Goal: Task Accomplishment & Management: Use online tool/utility

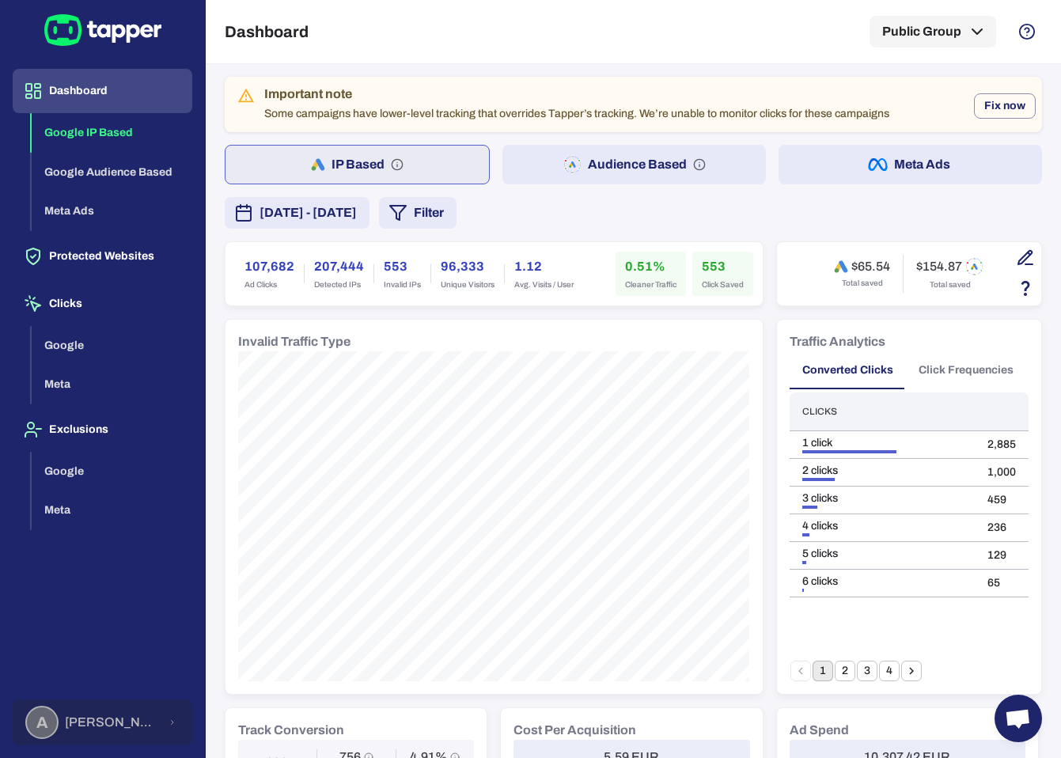
click at [86, 713] on div "A Anna Maria Koutsogianni" at bounding box center [92, 722] width 134 height 33
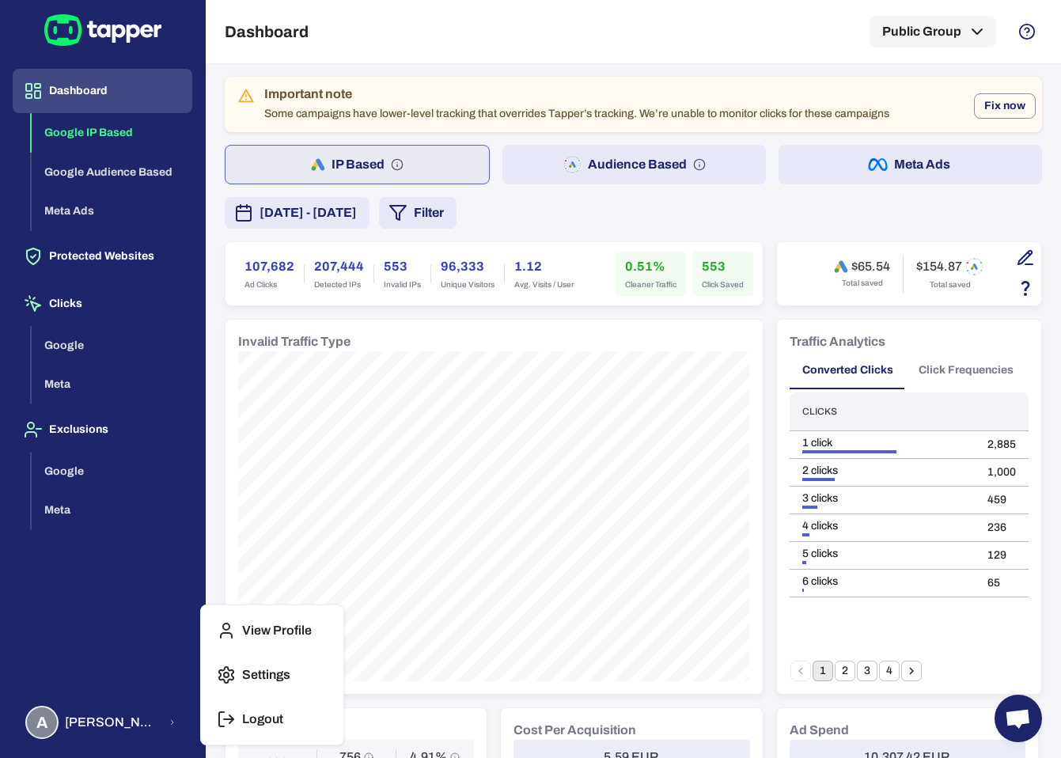
click at [253, 707] on button "Logout" at bounding box center [272, 719] width 130 height 38
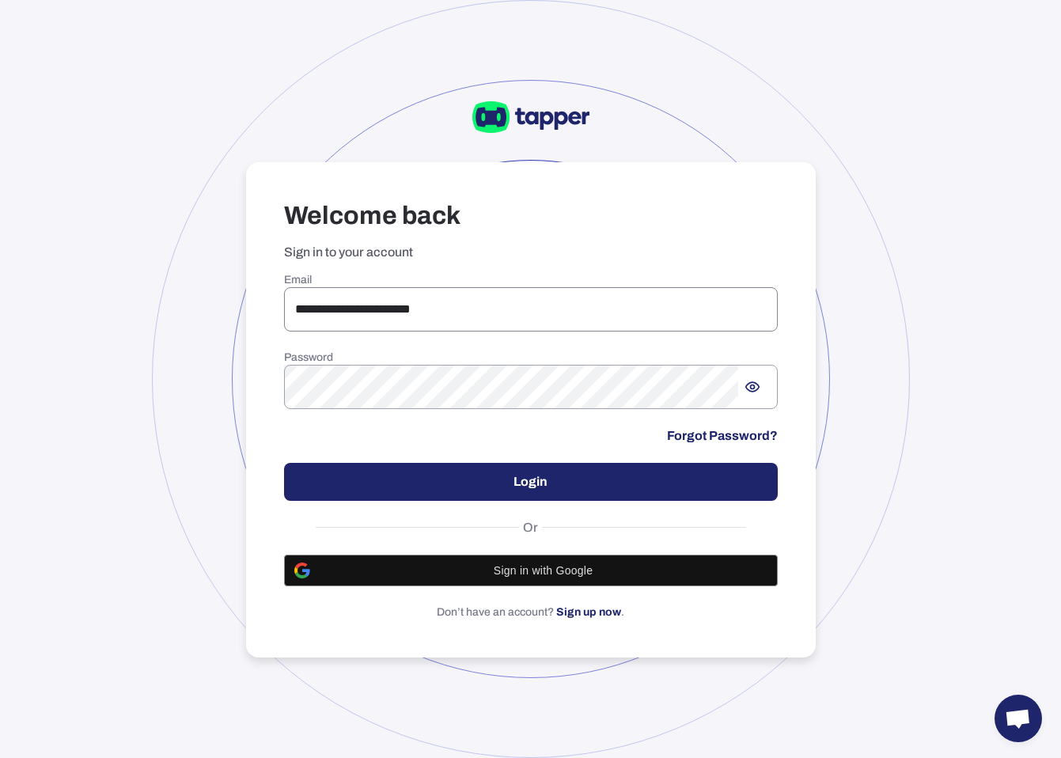
click at [400, 308] on input "**********" at bounding box center [531, 309] width 494 height 44
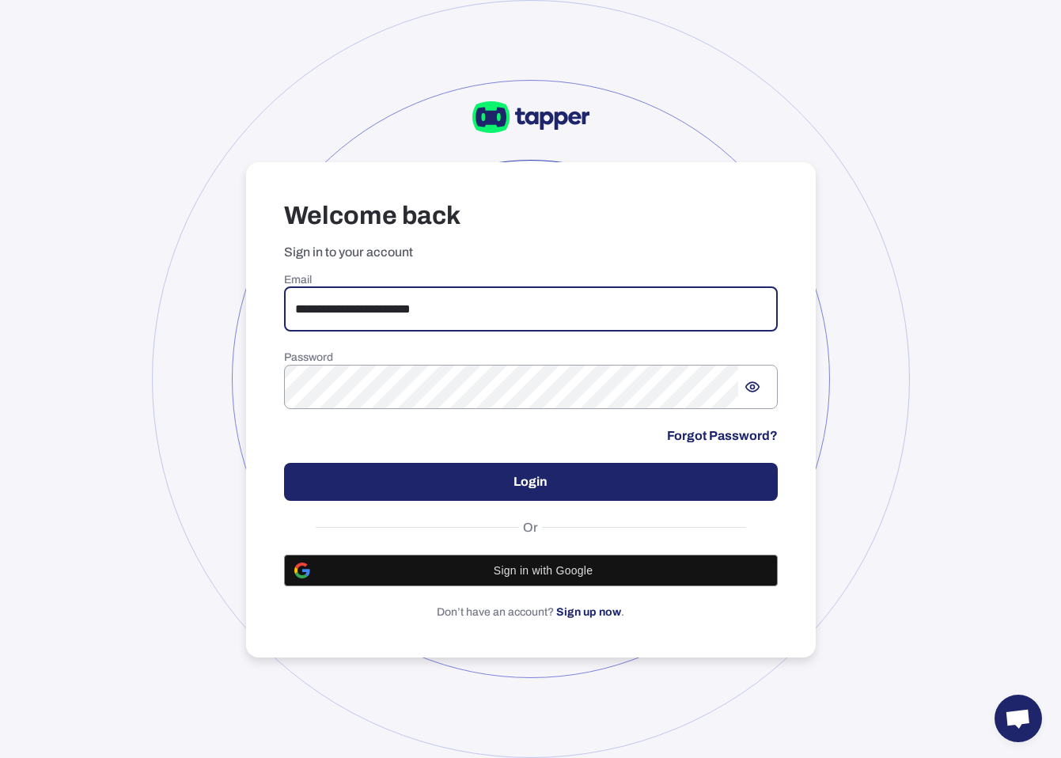
click at [400, 308] on input "**********" at bounding box center [531, 309] width 494 height 44
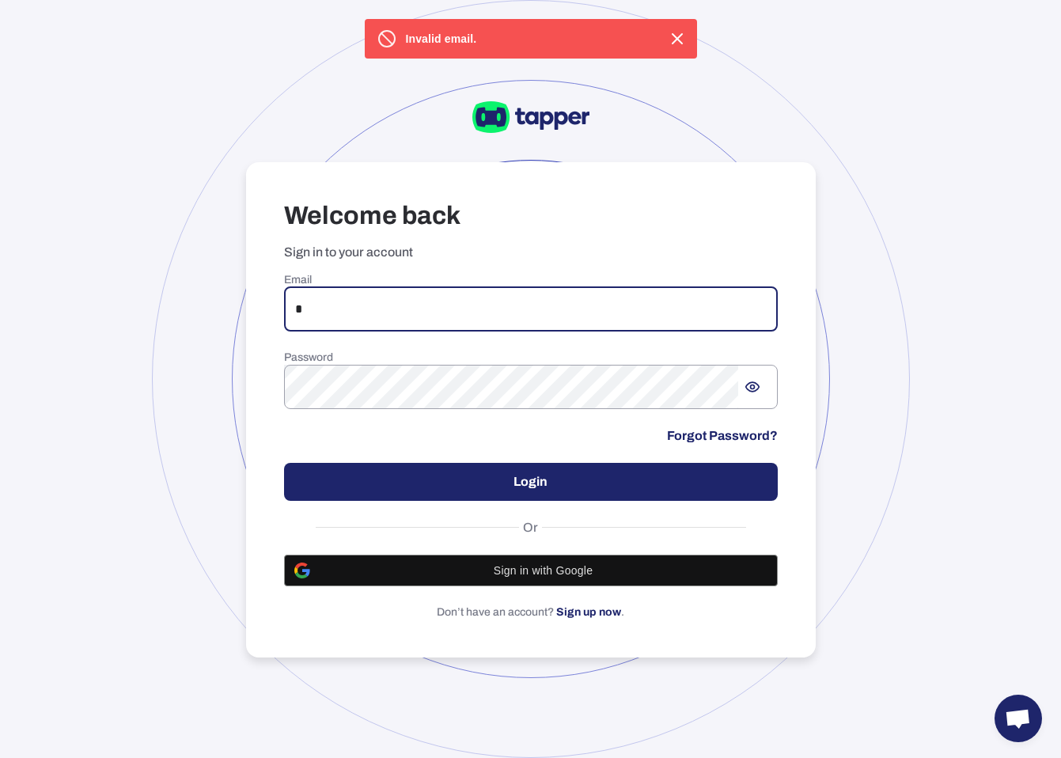
type input "**********"
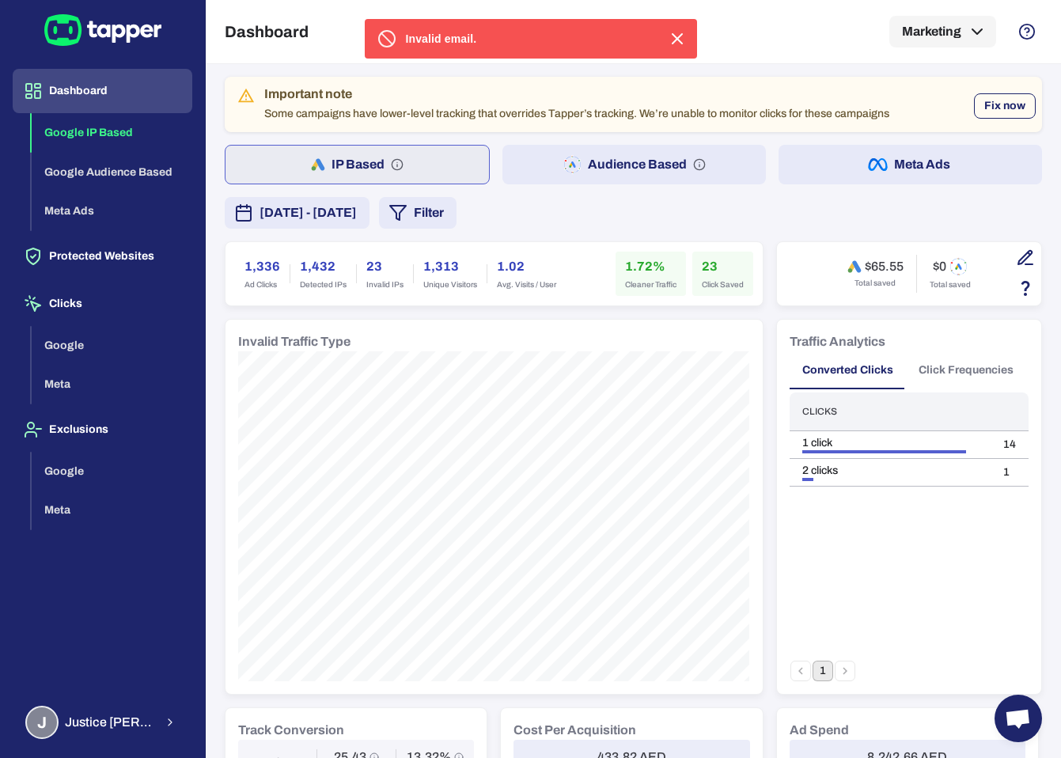
click at [988, 106] on button "Fix now" at bounding box center [1005, 105] width 62 height 25
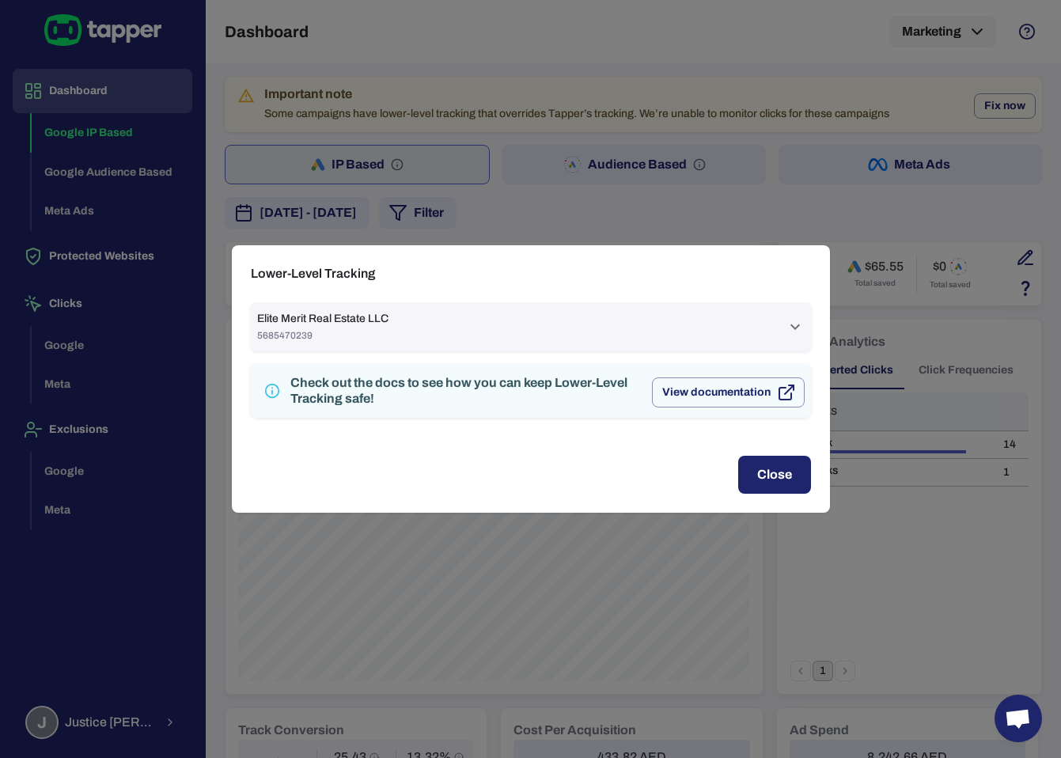
click at [744, 323] on div "Elite Merit Real Estate LLC 5685470239" at bounding box center [521, 327] width 529 height 30
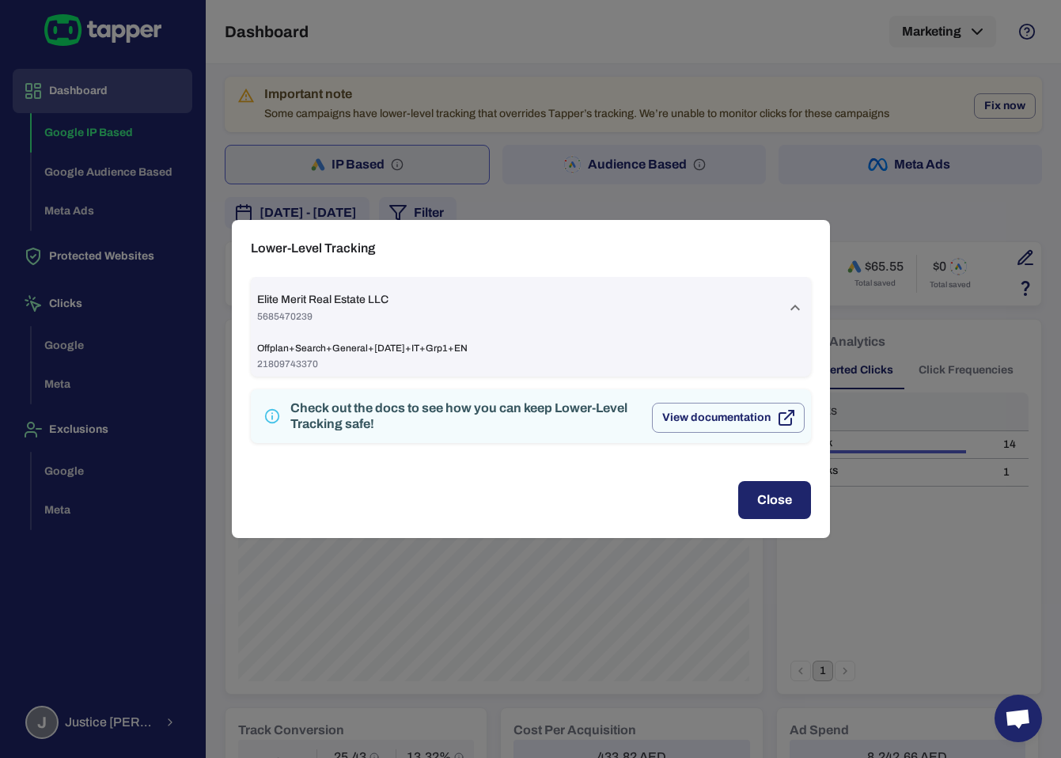
click at [640, 365] on span "21809743370" at bounding box center [531, 364] width 548 height 13
click at [453, 328] on div "Elite Merit Real Estate LLC 5685470239" at bounding box center [531, 308] width 560 height 62
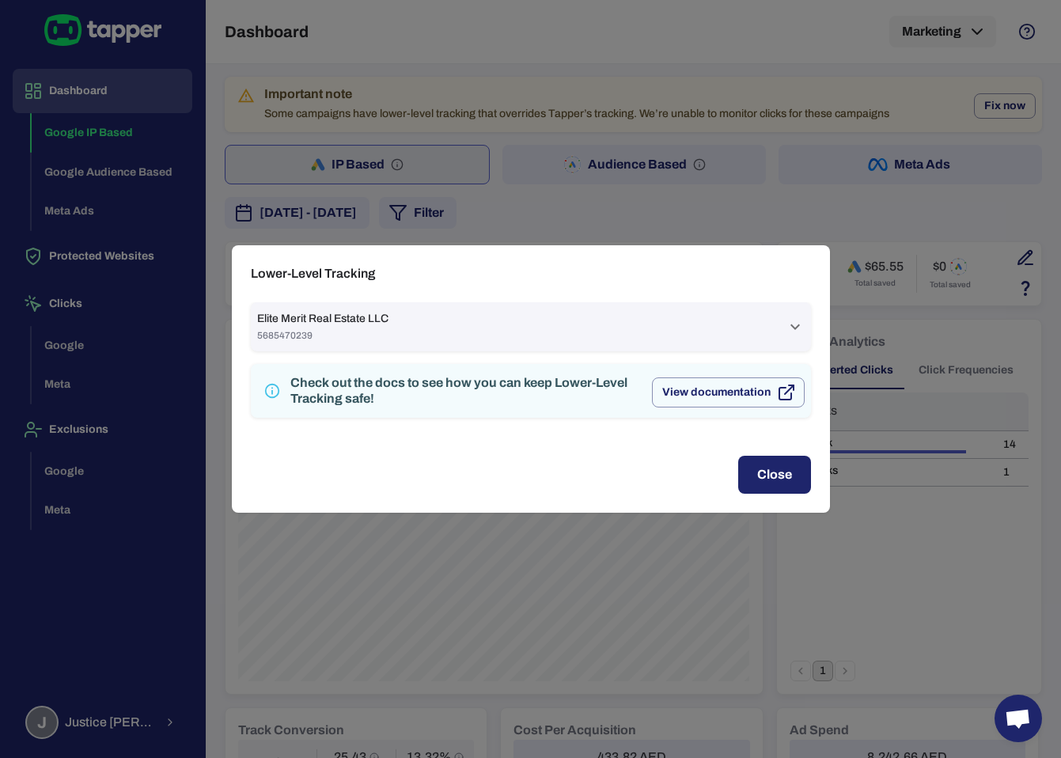
click at [453, 328] on div "Elite Merit Real Estate LLC 5685470239" at bounding box center [521, 327] width 529 height 30
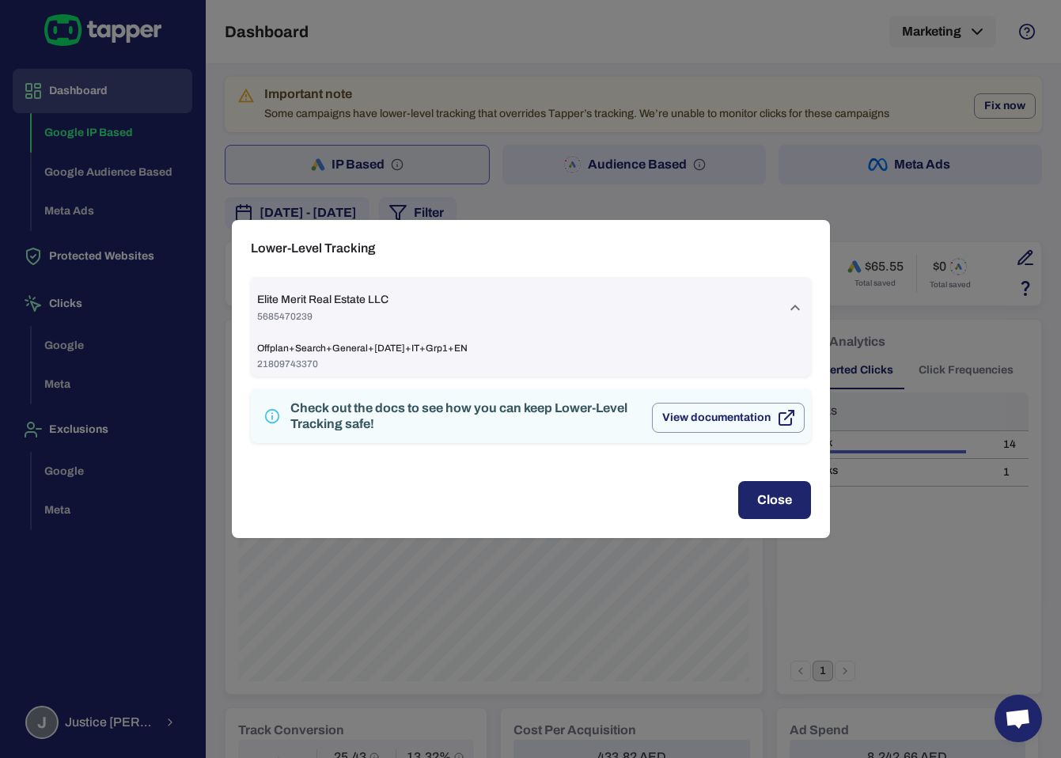
click at [453, 328] on div "Elite Merit Real Estate LLC 5685470239" at bounding box center [531, 308] width 560 height 62
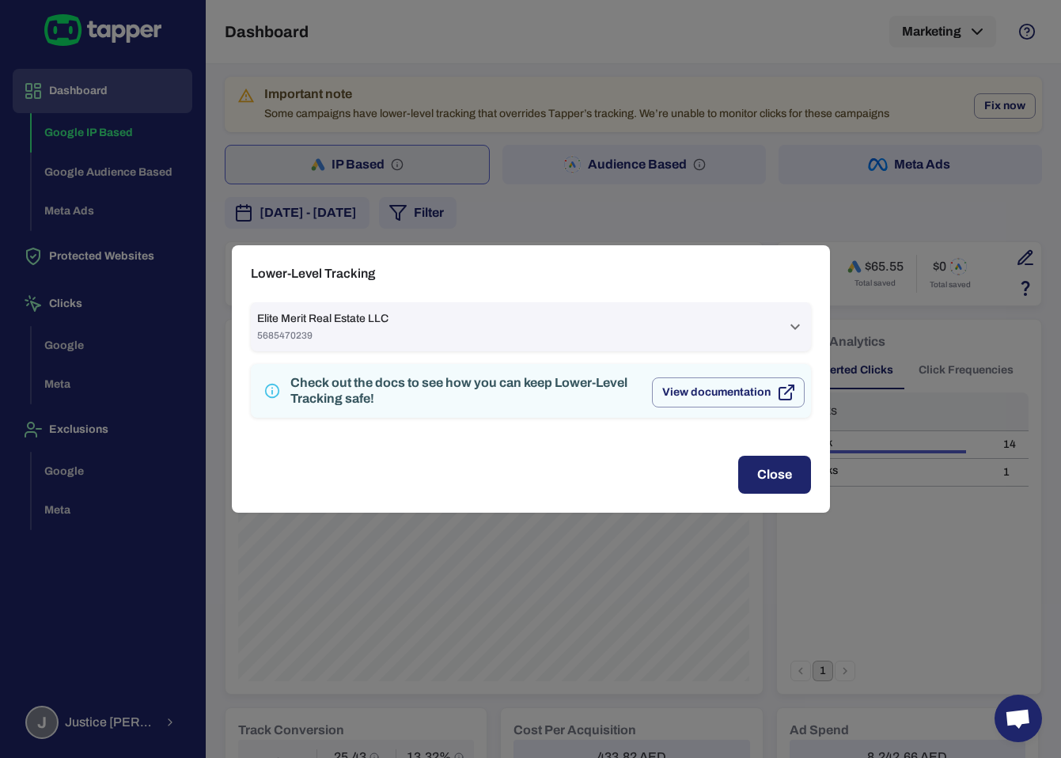
click at [560, 151] on div "Lower-Level Tracking Elite Merit Real Estate LLC 5685470239 Offplan+Search+Gene…" at bounding box center [530, 379] width 1061 height 758
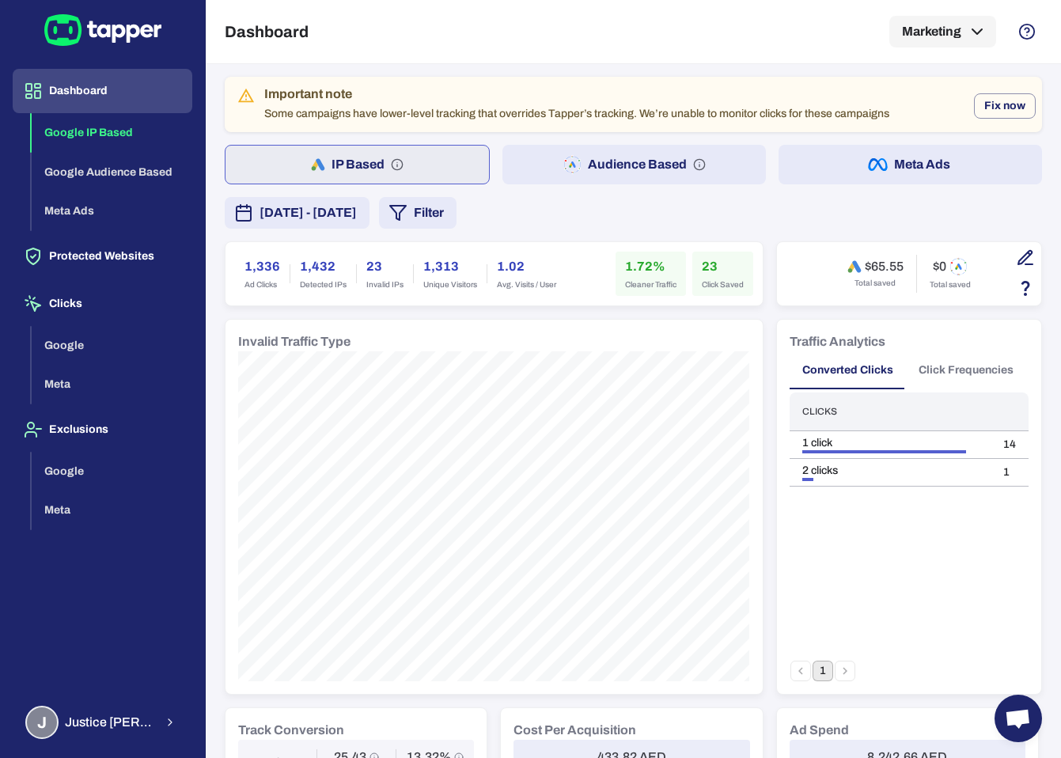
click at [563, 156] on button "Audience Based" at bounding box center [633, 165] width 263 height 40
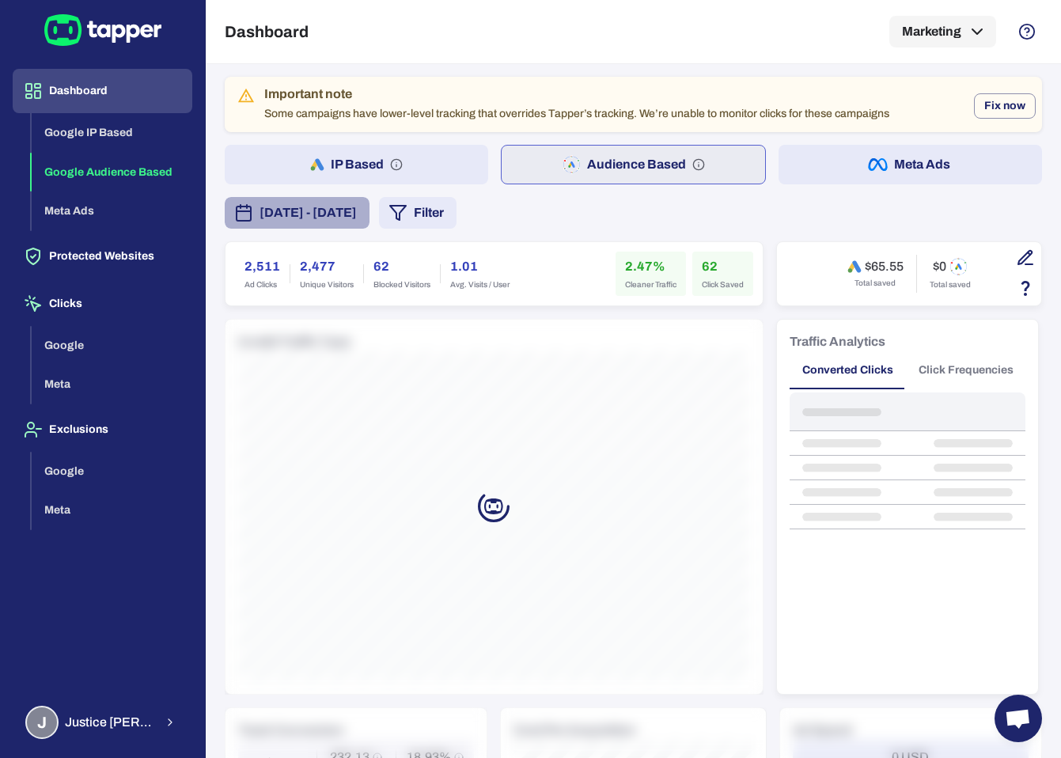
click at [370, 197] on button "[DATE] - [DATE]" at bounding box center [297, 213] width 145 height 32
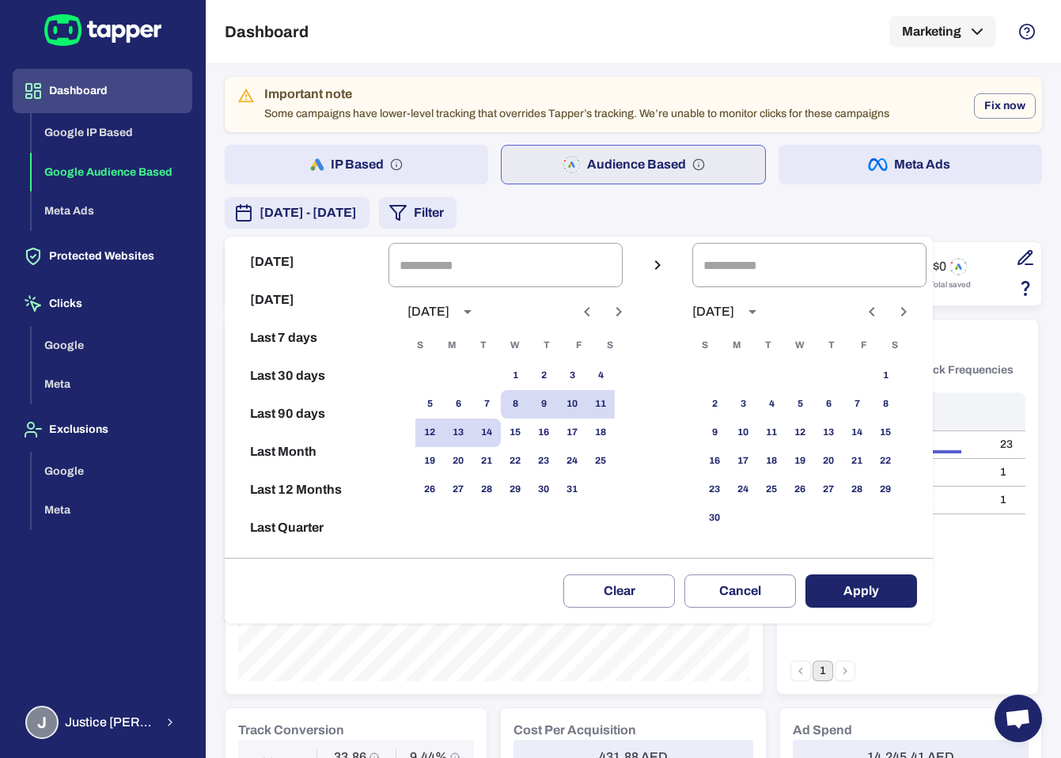
click at [427, 169] on div at bounding box center [530, 379] width 1061 height 758
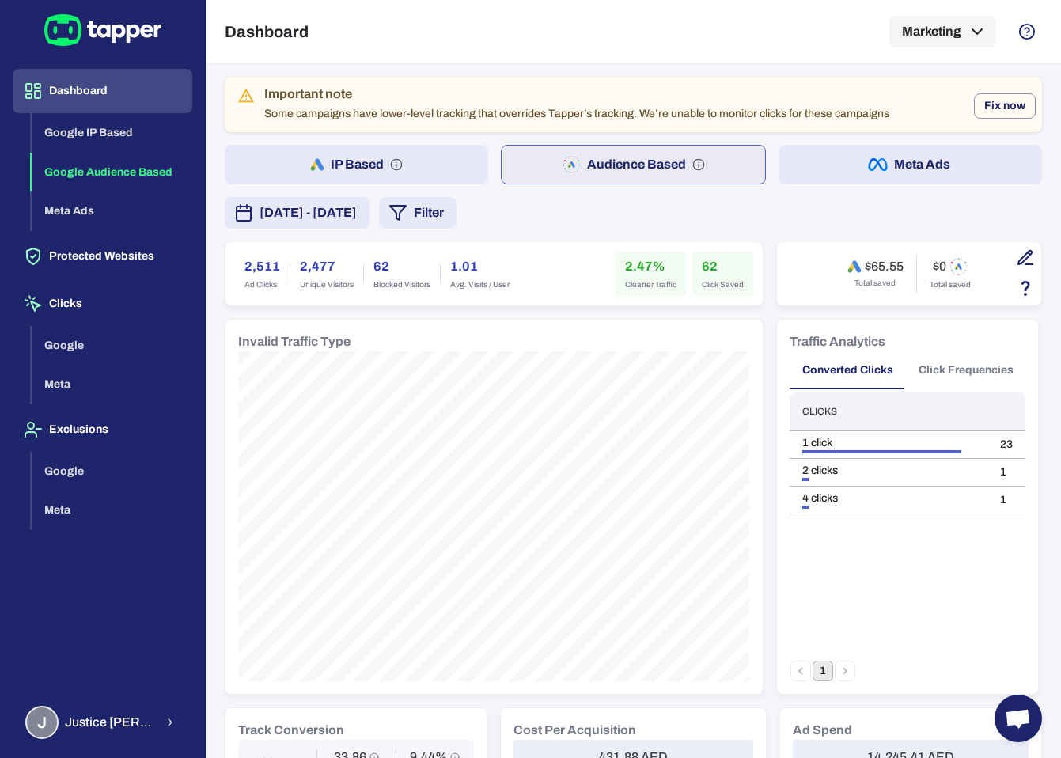
click at [442, 163] on button "IP Based" at bounding box center [356, 165] width 263 height 40
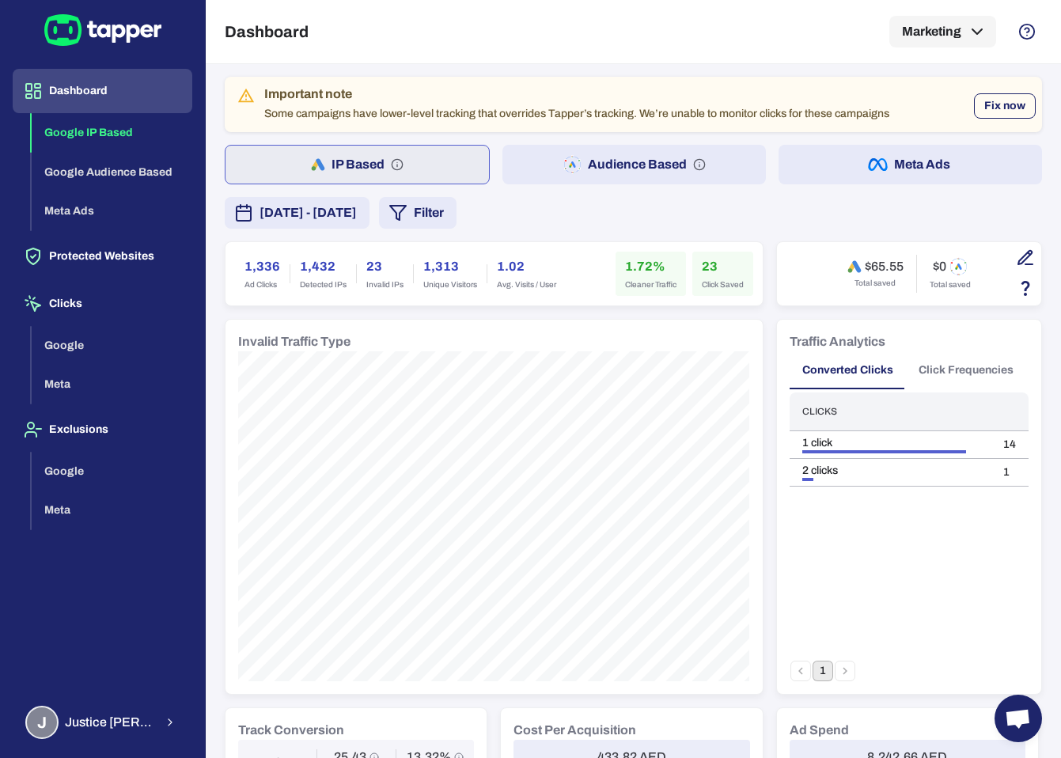
click at [990, 118] on button "Fix now" at bounding box center [1005, 105] width 62 height 25
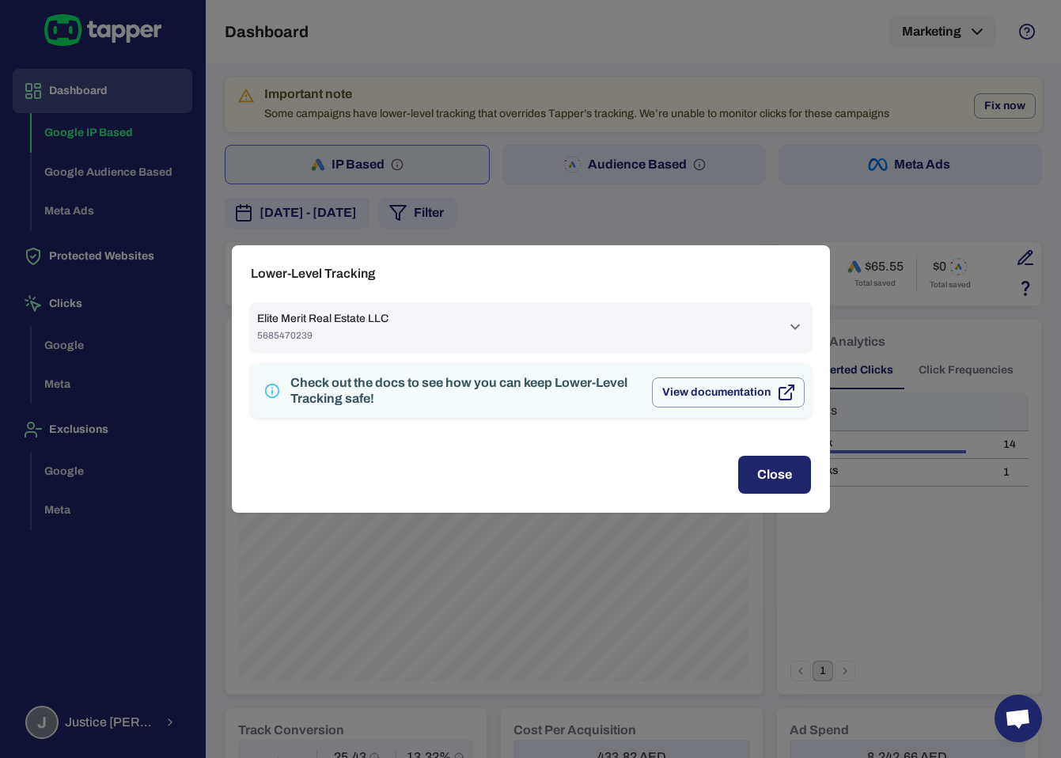
click at [292, 329] on span "5685470239" at bounding box center [322, 335] width 131 height 13
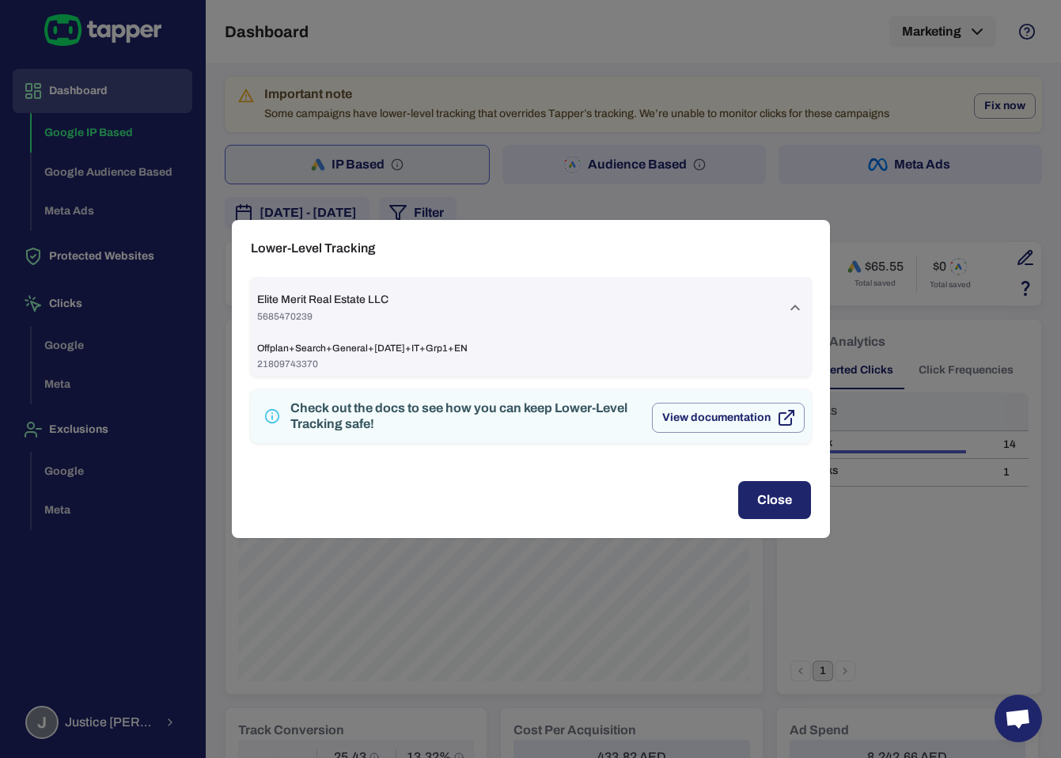
click at [127, 243] on div "Lower-Level Tracking Elite Merit Real Estate LLC 5685470239 Offplan+Search+Gene…" at bounding box center [530, 379] width 1061 height 758
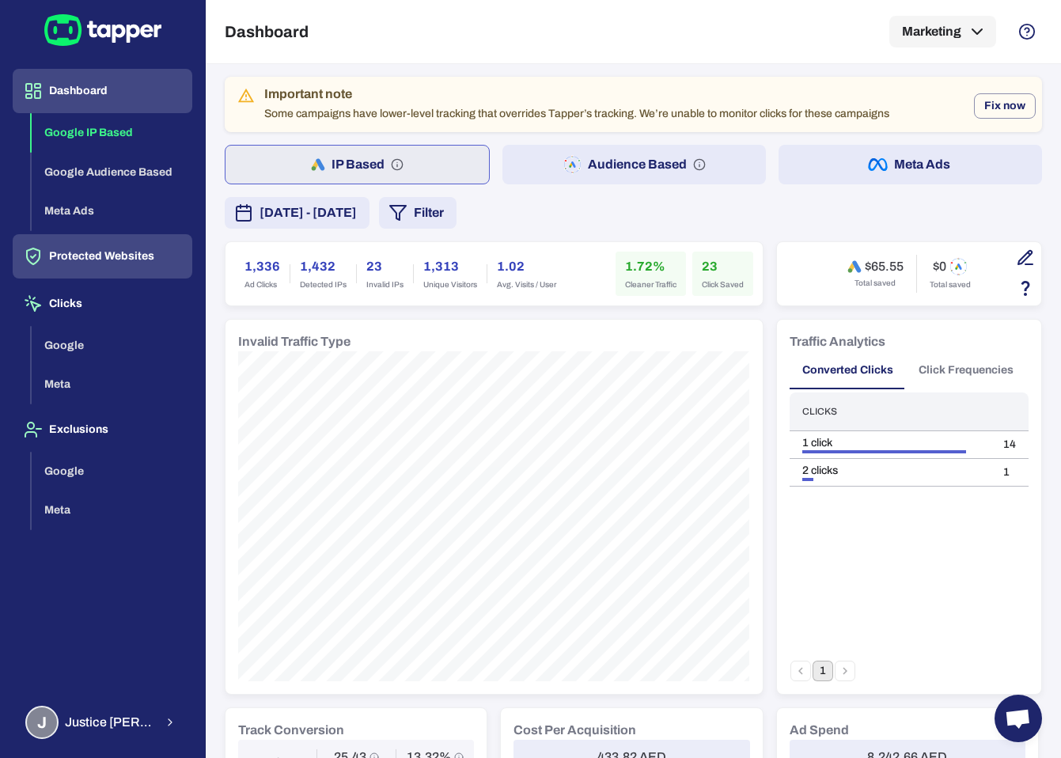
click at [100, 267] on button "Protected Websites" at bounding box center [103, 256] width 180 height 44
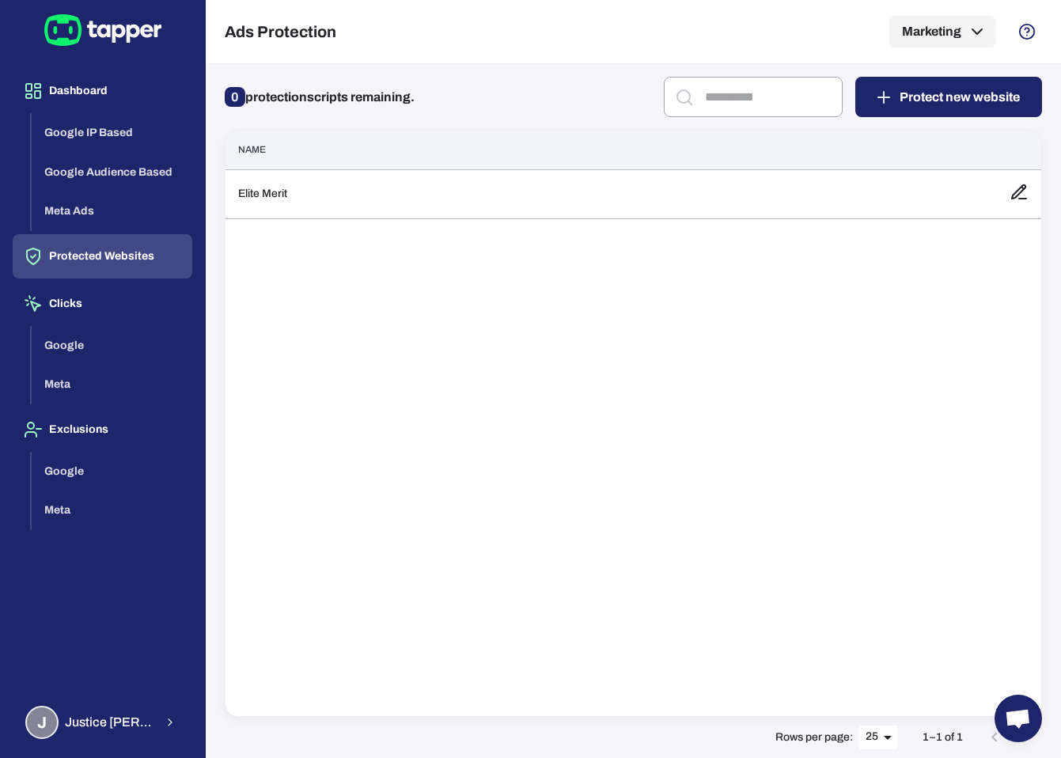
click at [402, 218] on div "Name Elite Merit" at bounding box center [633, 423] width 817 height 587
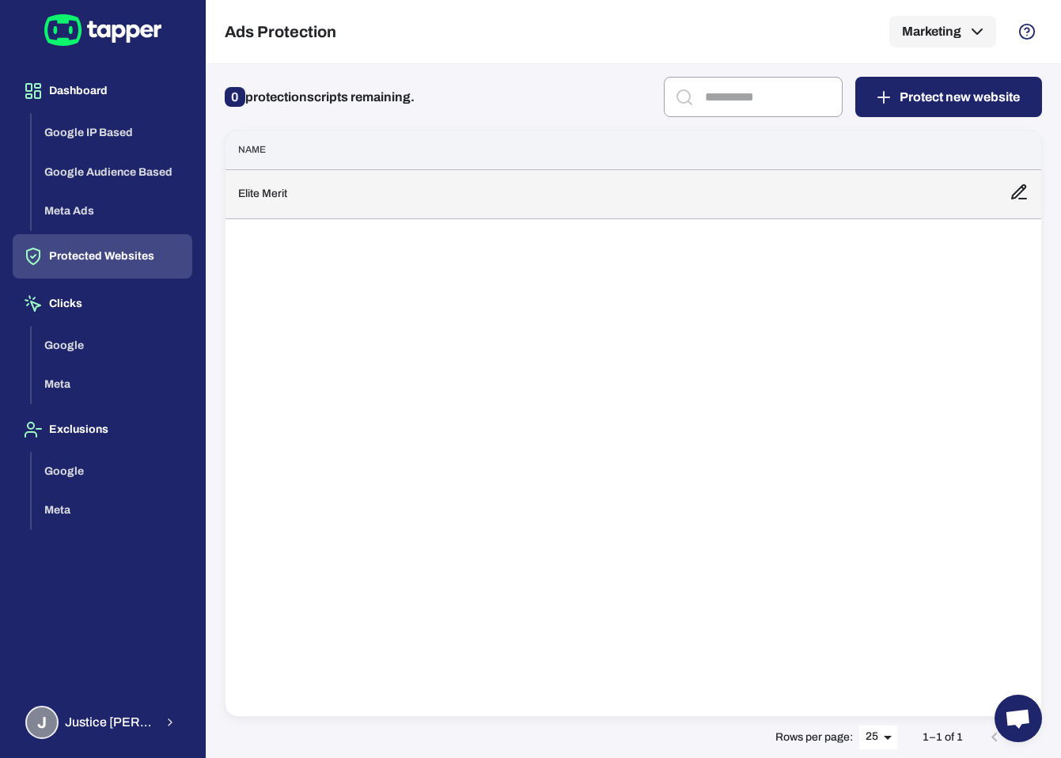
click at [402, 207] on td "Elite Merit" at bounding box center [612, 193] width 772 height 49
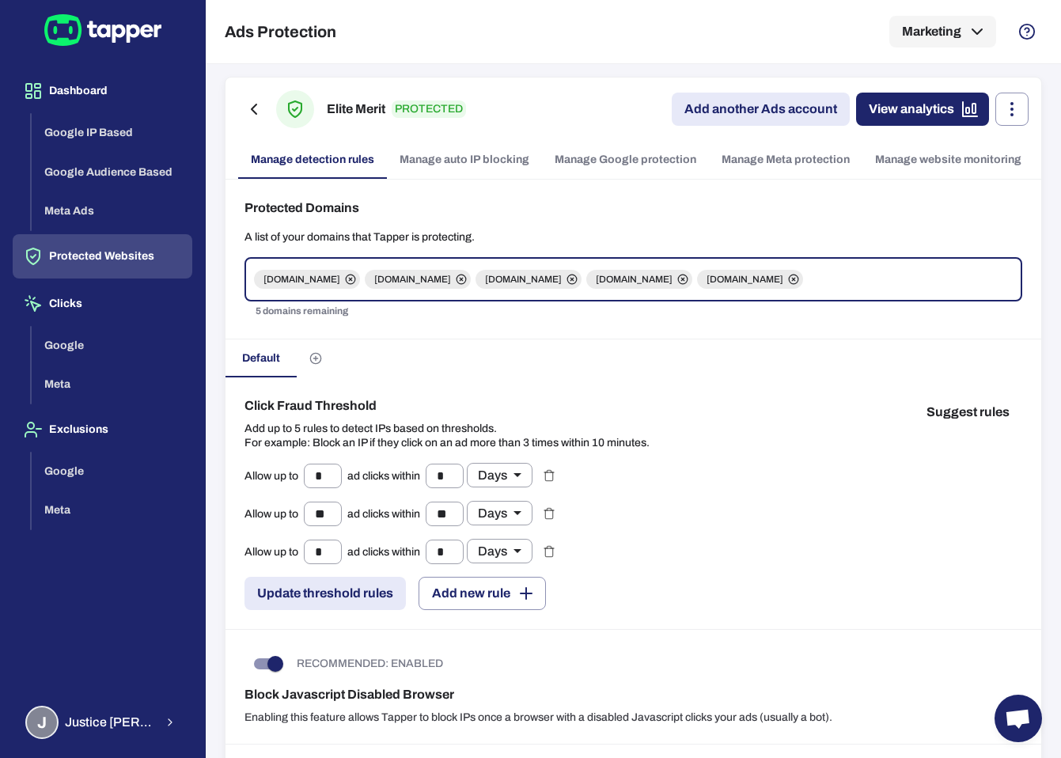
click at [686, 162] on link "Manage Google protection" at bounding box center [625, 160] width 167 height 38
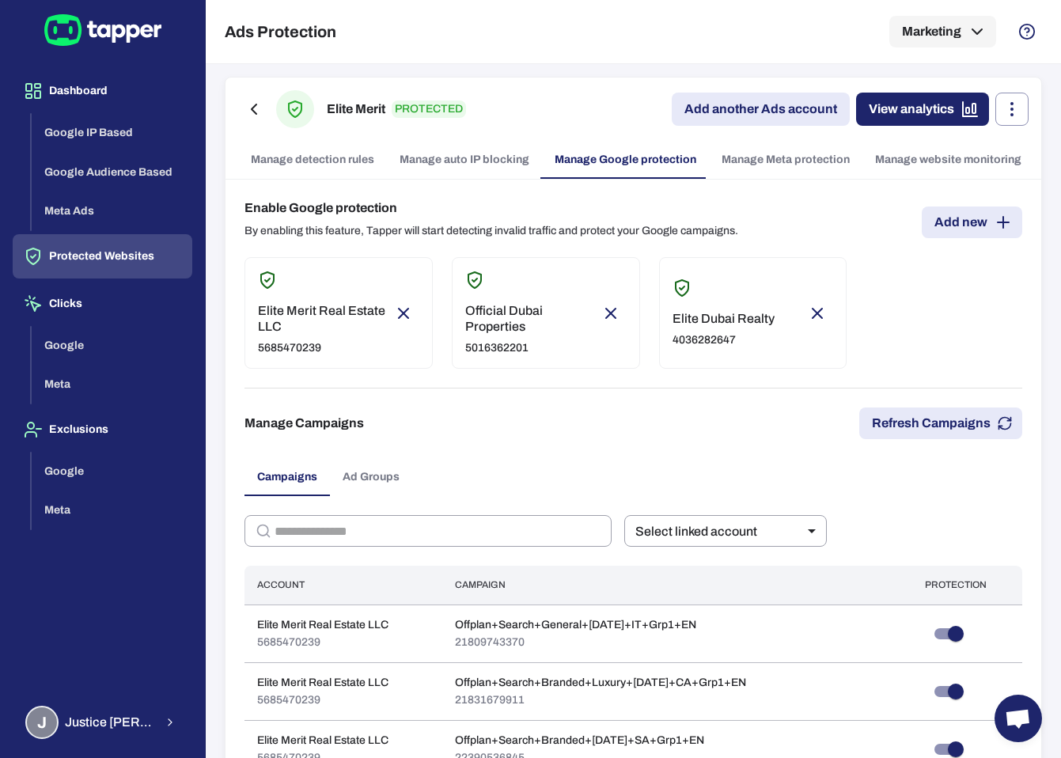
click at [363, 351] on p "5685470239" at bounding box center [323, 348] width 130 height 14
type input "***"
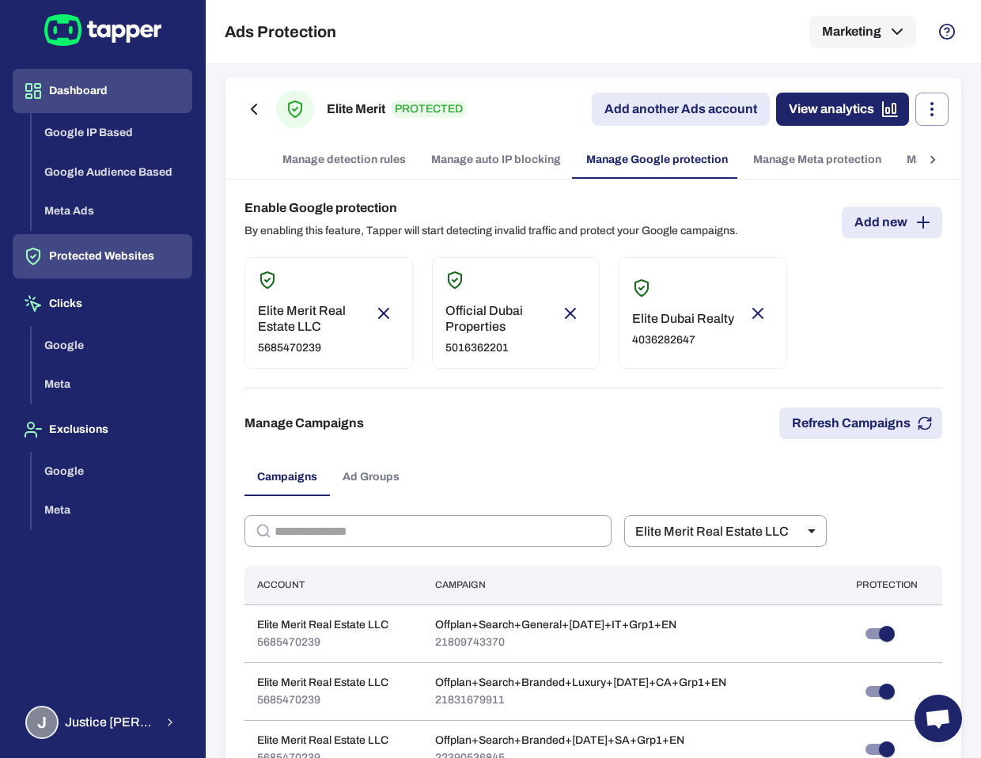
click at [97, 93] on button "Dashboard" at bounding box center [103, 91] width 180 height 44
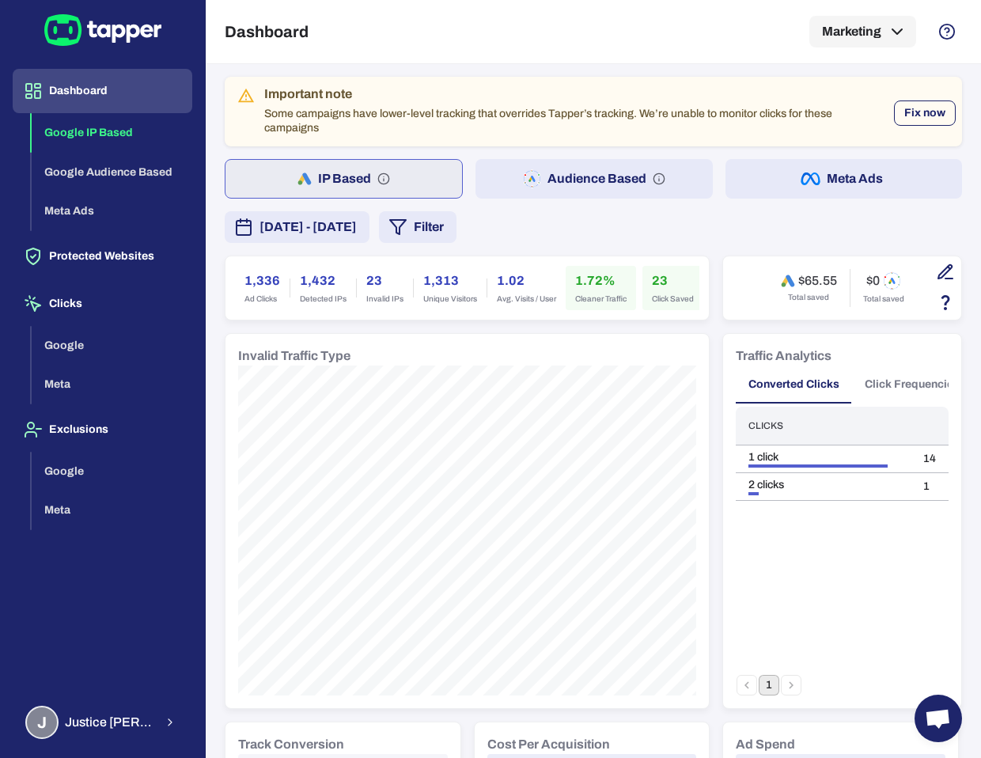
click at [914, 106] on button "Fix now" at bounding box center [925, 112] width 62 height 25
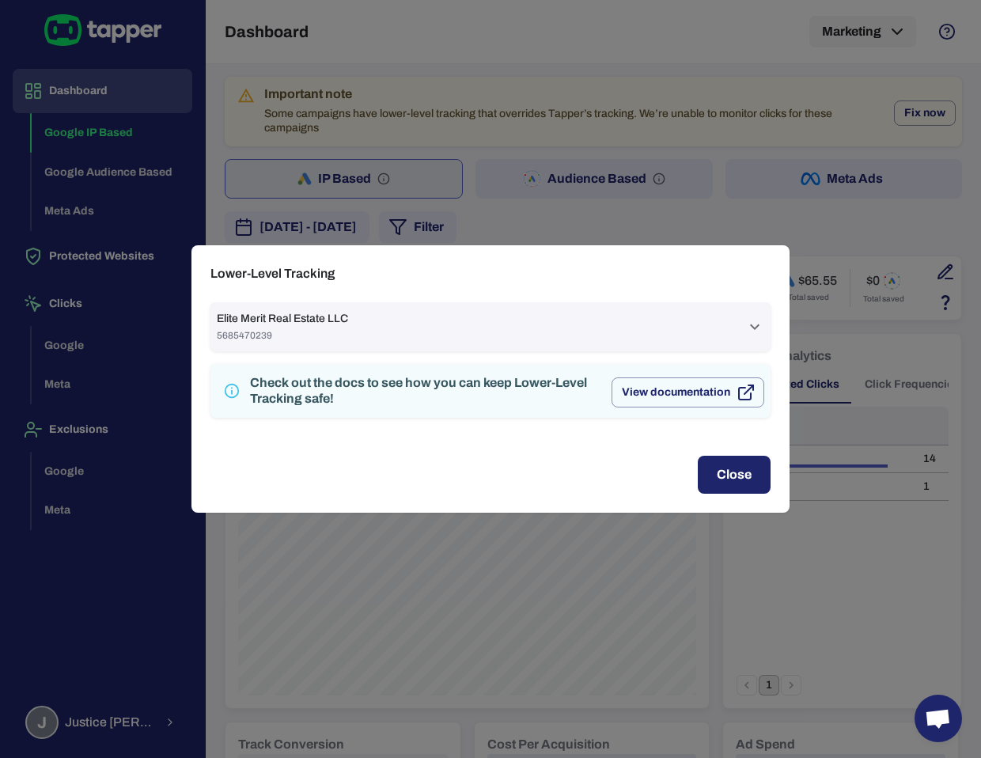
click at [629, 334] on div "Elite Merit Real Estate LLC 5685470239" at bounding box center [481, 327] width 529 height 30
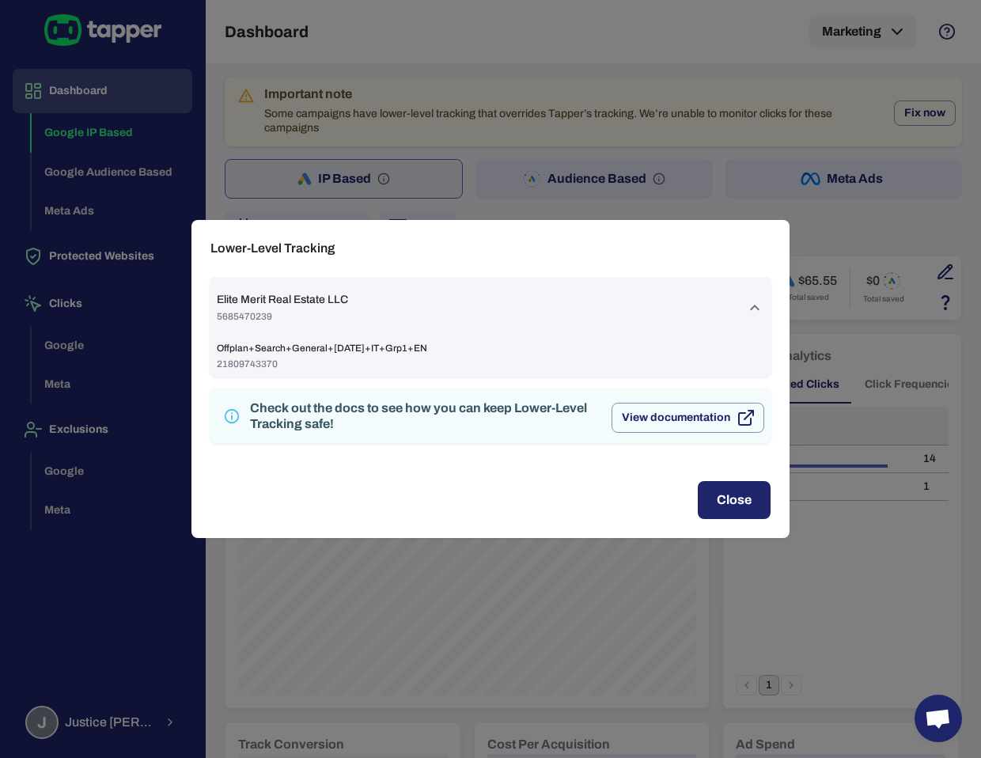
click at [530, 358] on span "21809743370" at bounding box center [491, 364] width 548 height 13
click at [498, 196] on div "Lower-Level Tracking Elite Merit Real Estate LLC 5685470239 Offplan+Search+Gene…" at bounding box center [490, 379] width 981 height 758
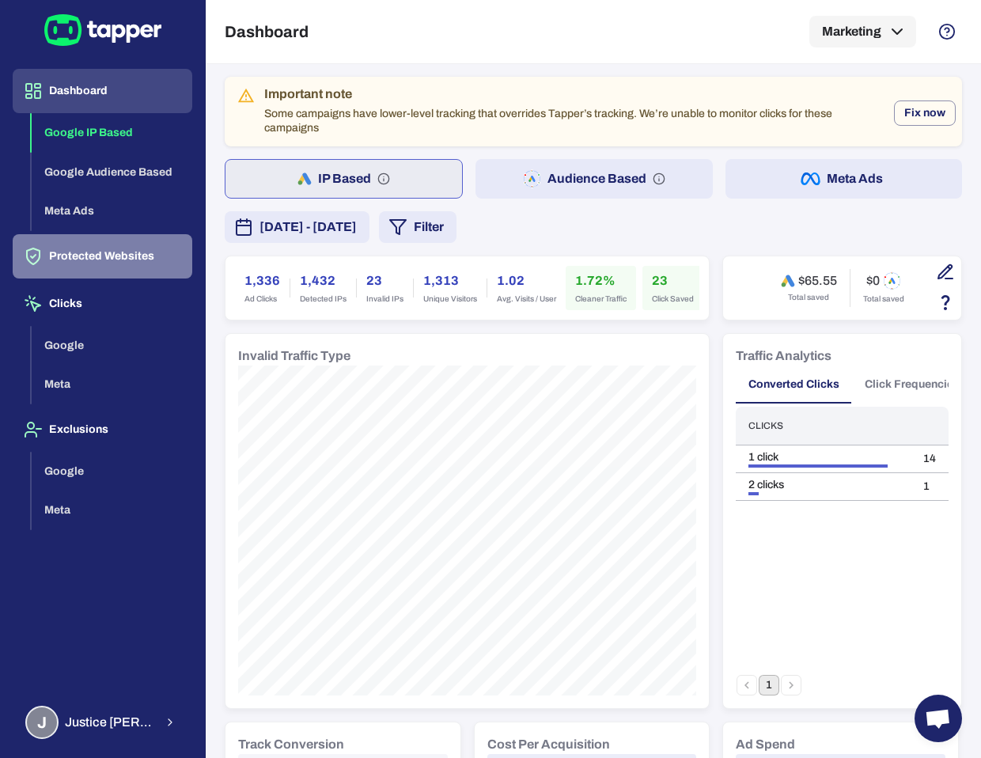
click at [136, 256] on button "Protected Websites" at bounding box center [103, 256] width 180 height 44
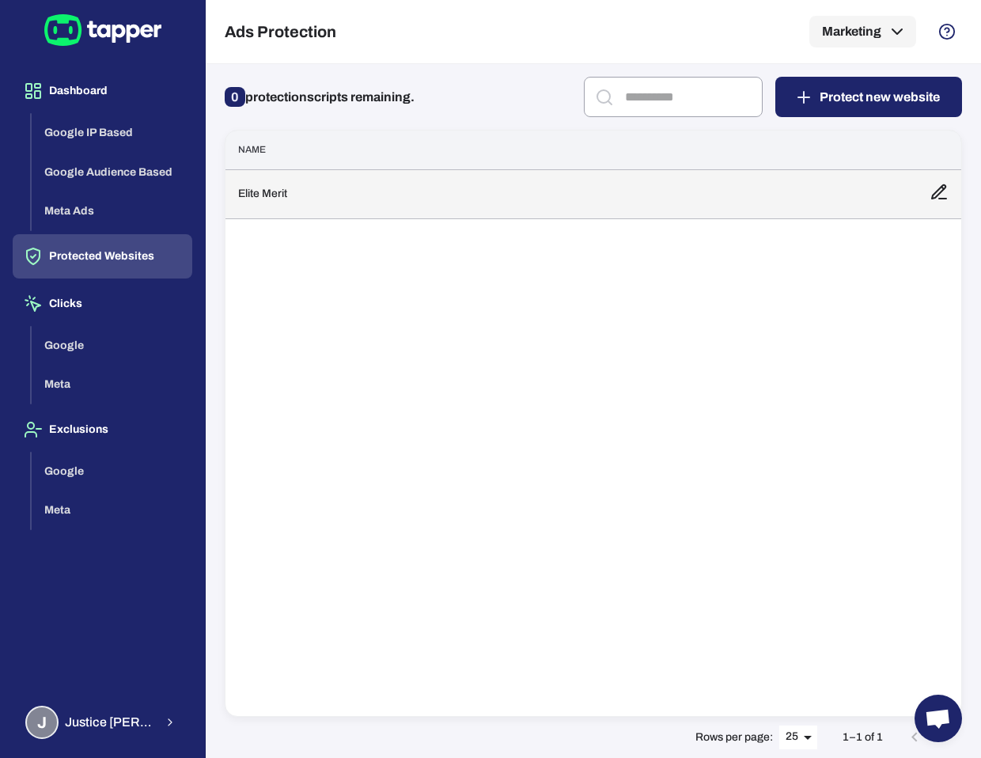
click at [504, 179] on td "Elite Merit" at bounding box center [572, 193] width 692 height 49
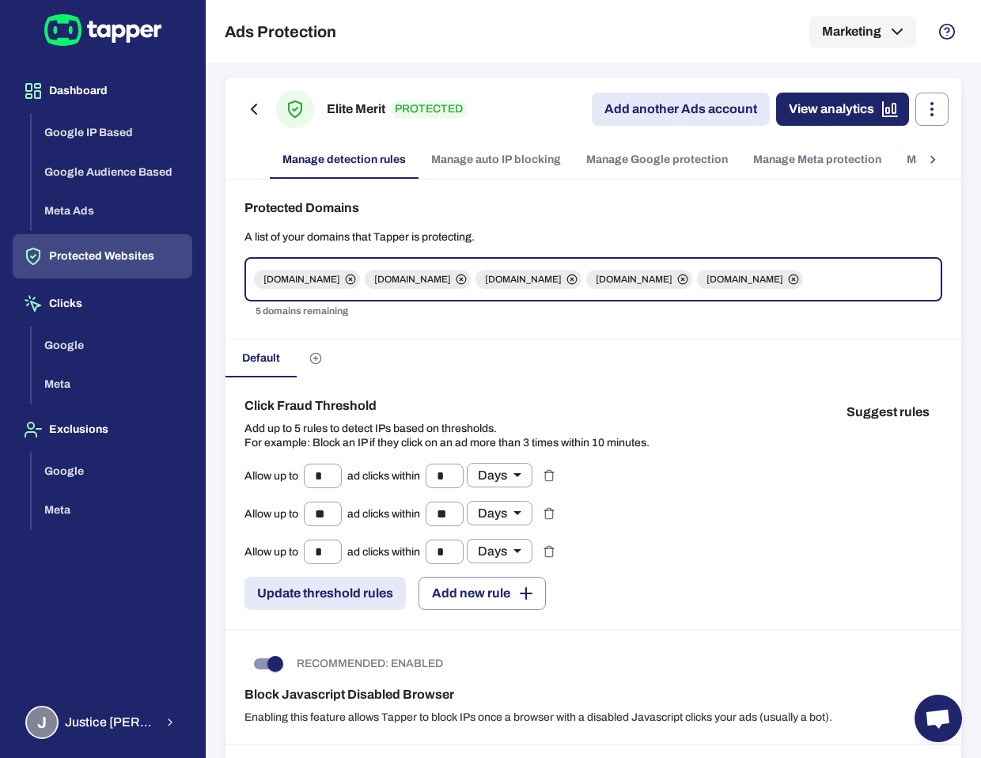
click at [671, 158] on link "Manage Google protection" at bounding box center [657, 160] width 167 height 38
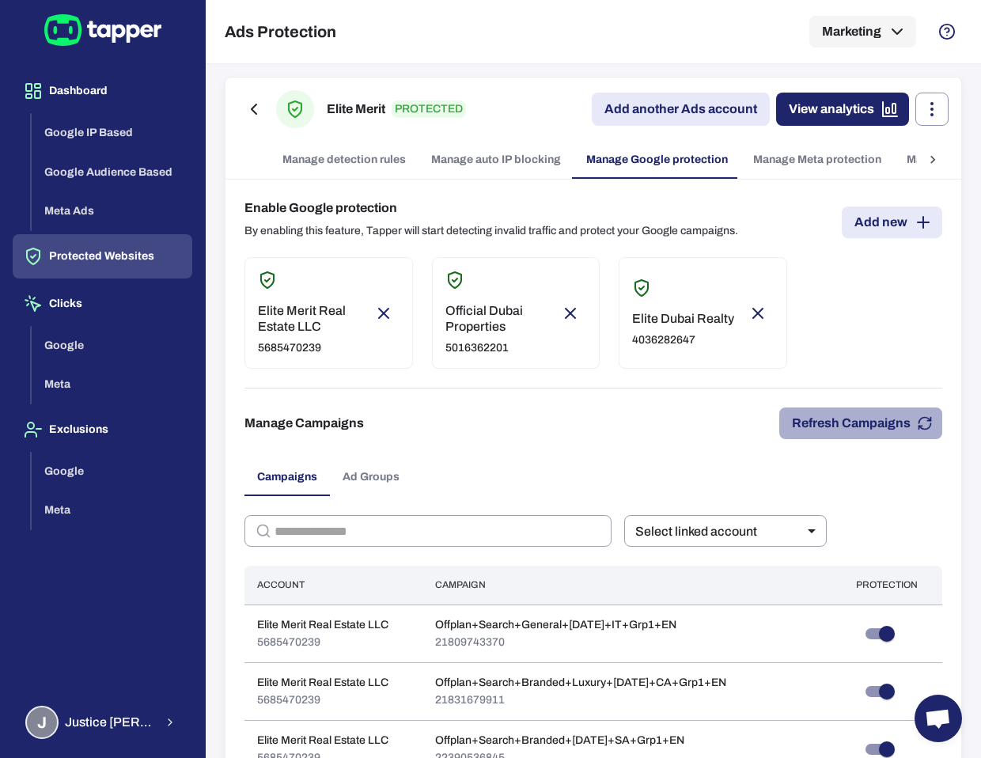
click at [845, 428] on button "Refresh Campaigns" at bounding box center [860, 424] width 163 height 32
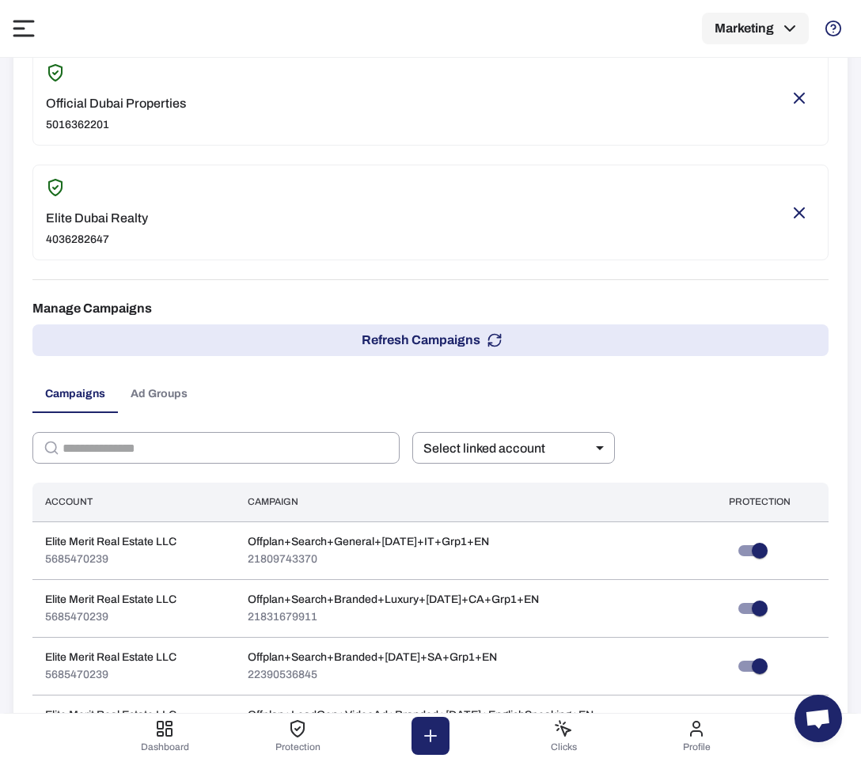
scroll to position [379, 0]
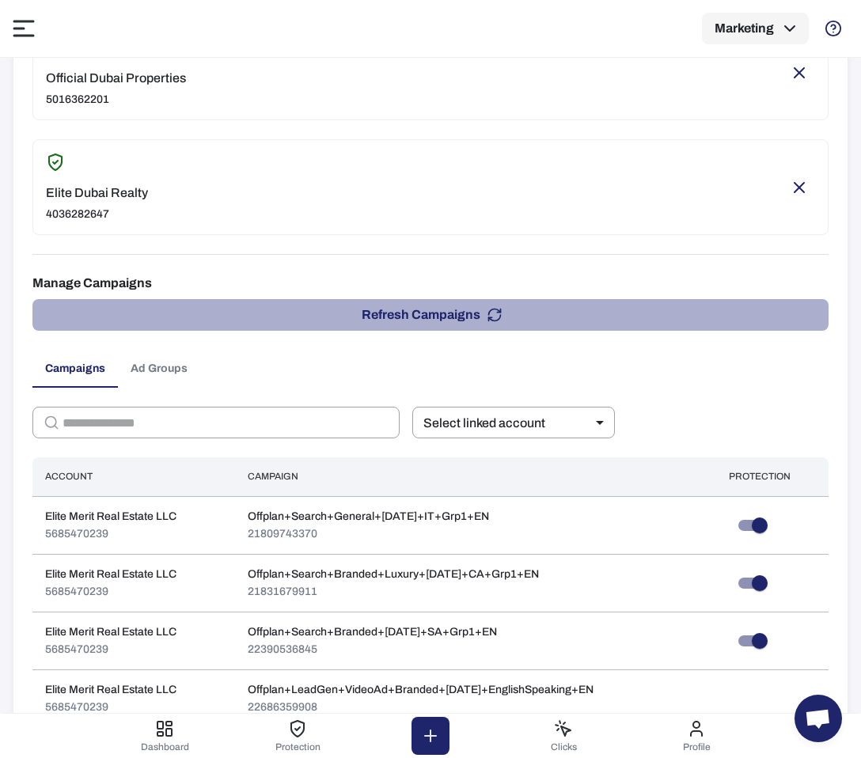
click at [586, 330] on button "Refresh Campaigns" at bounding box center [430, 315] width 796 height 32
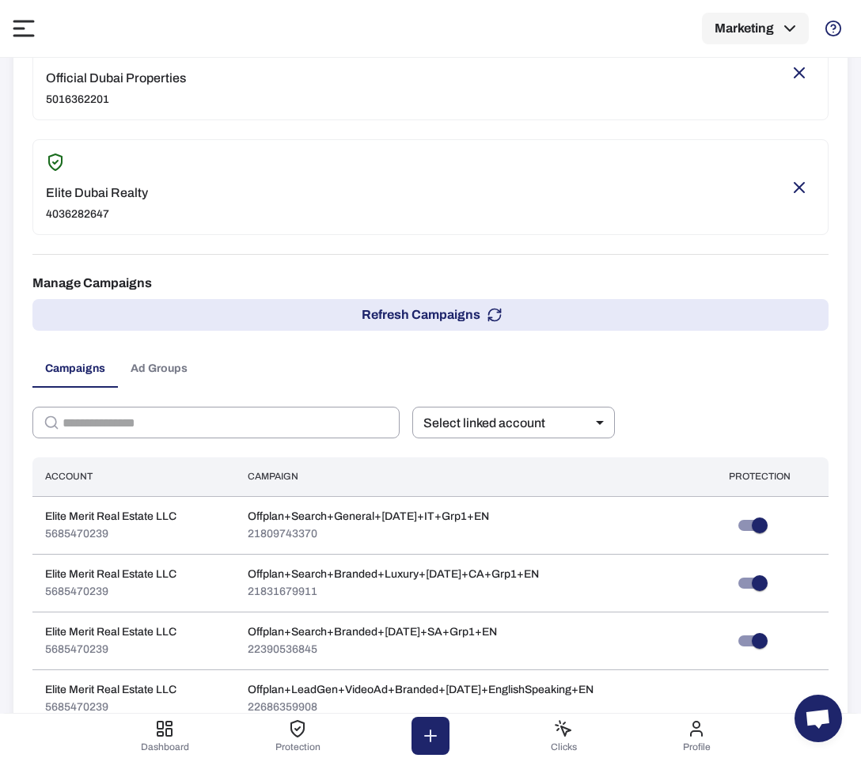
click at [18, 25] on icon at bounding box center [24, 28] width 22 height 17
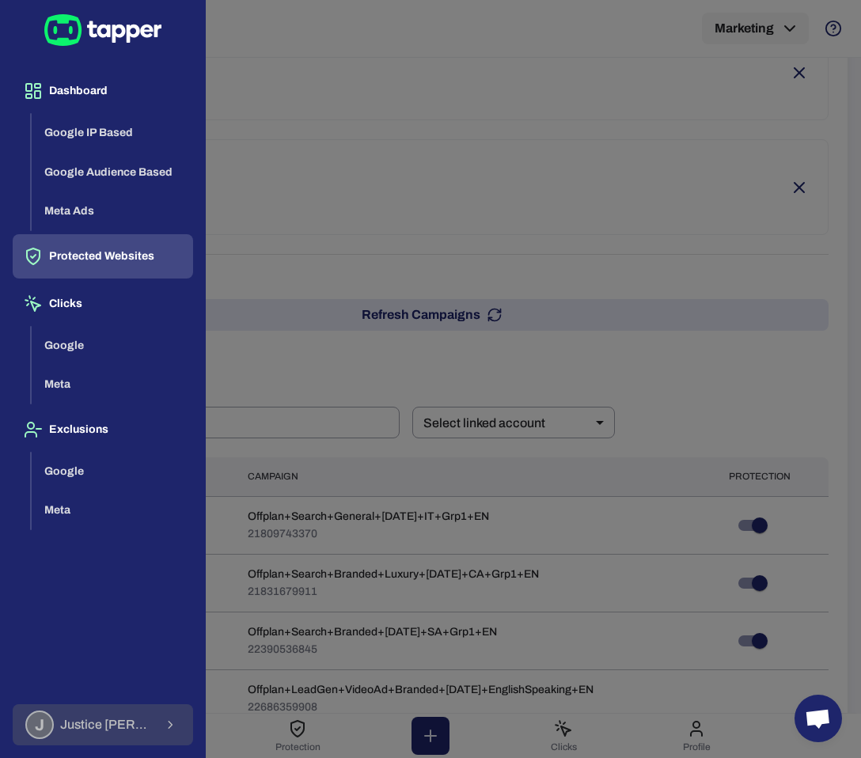
click at [126, 737] on div "J Justice [PERSON_NAME]" at bounding box center [89, 725] width 129 height 28
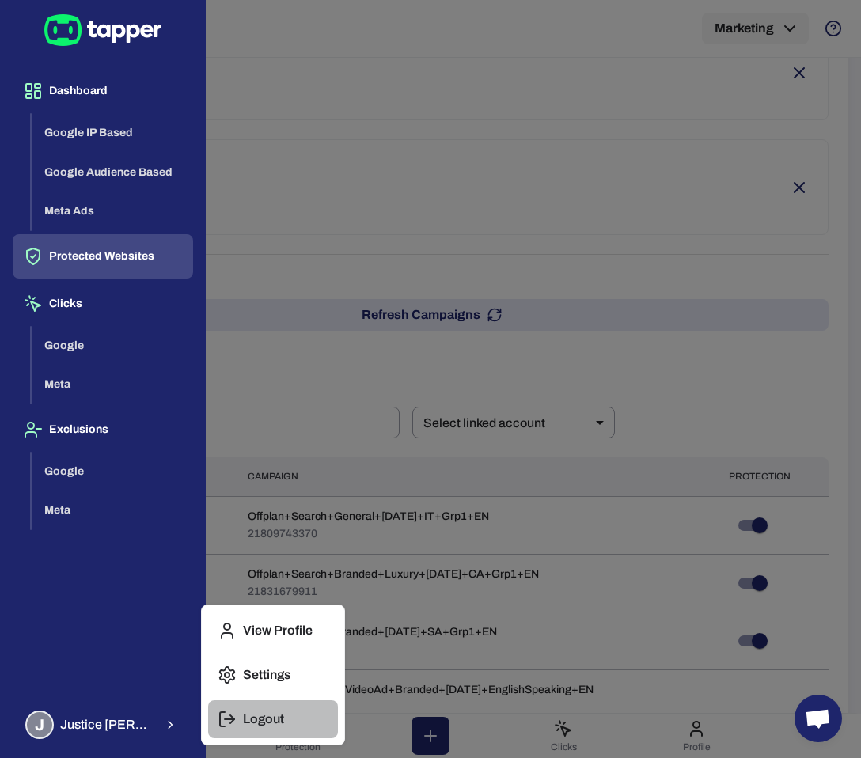
click at [232, 719] on line "button" at bounding box center [229, 719] width 9 height 0
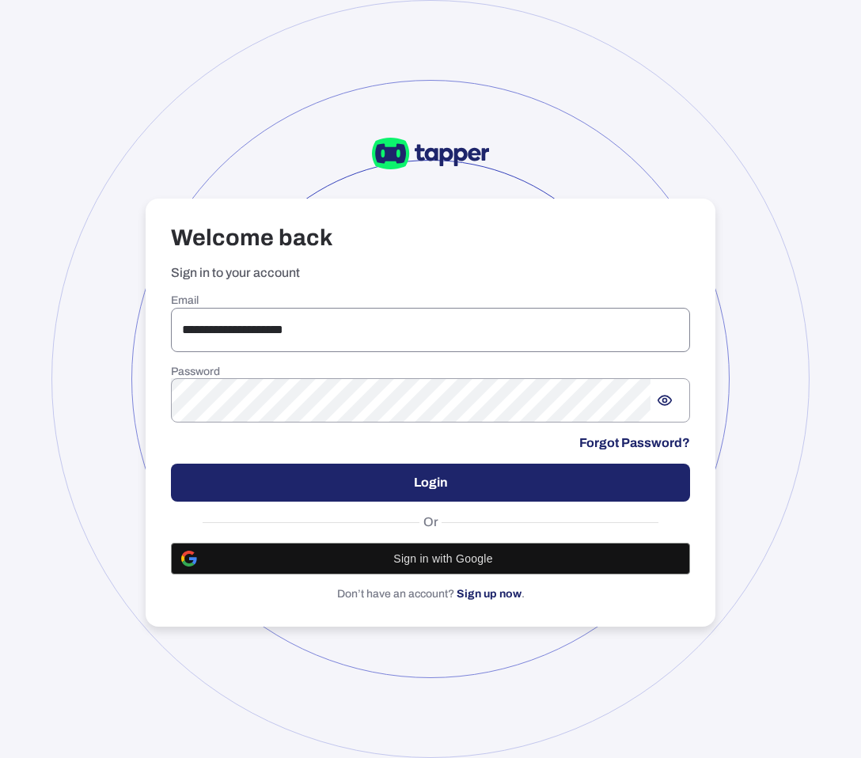
click at [278, 339] on input "**********" at bounding box center [430, 330] width 519 height 44
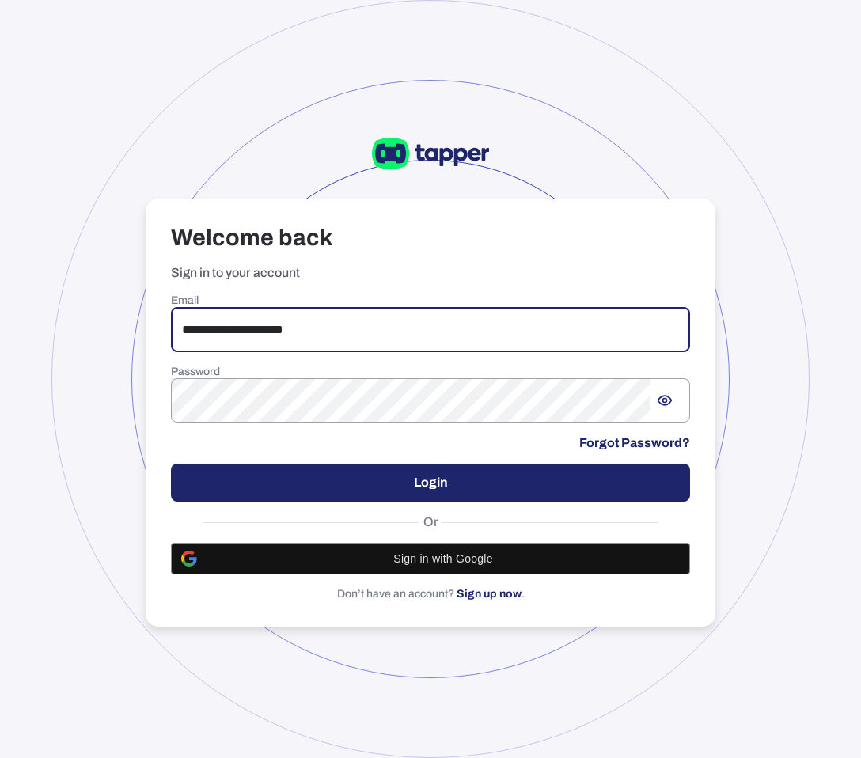
click at [278, 339] on input "**********" at bounding box center [430, 330] width 519 height 44
type input "**********"
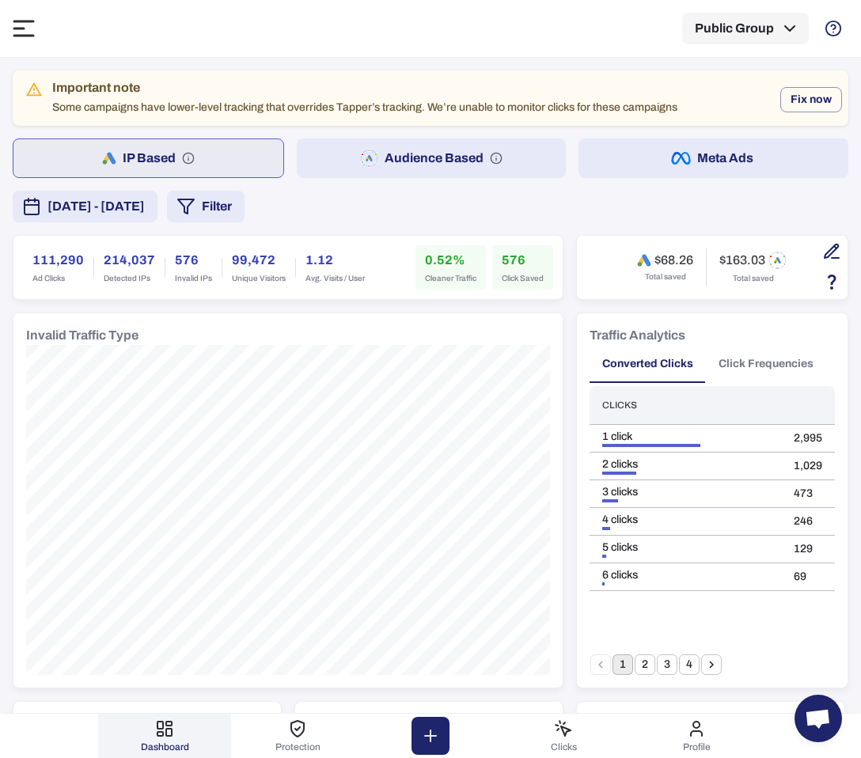
click at [20, 28] on icon at bounding box center [23, 28] width 19 height 14
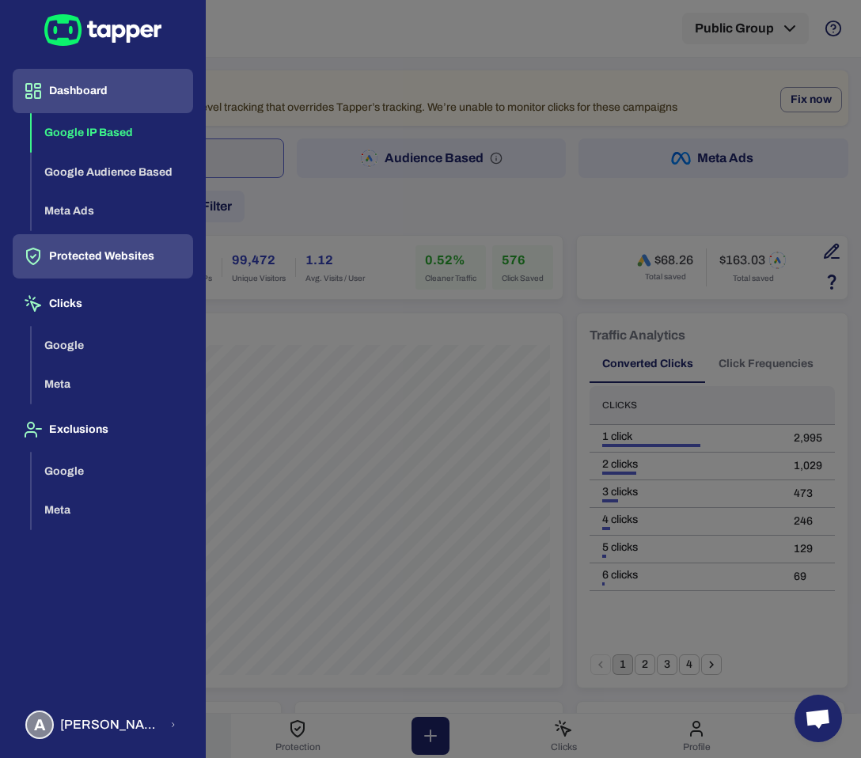
click at [80, 262] on button "Protected Websites" at bounding box center [103, 256] width 180 height 44
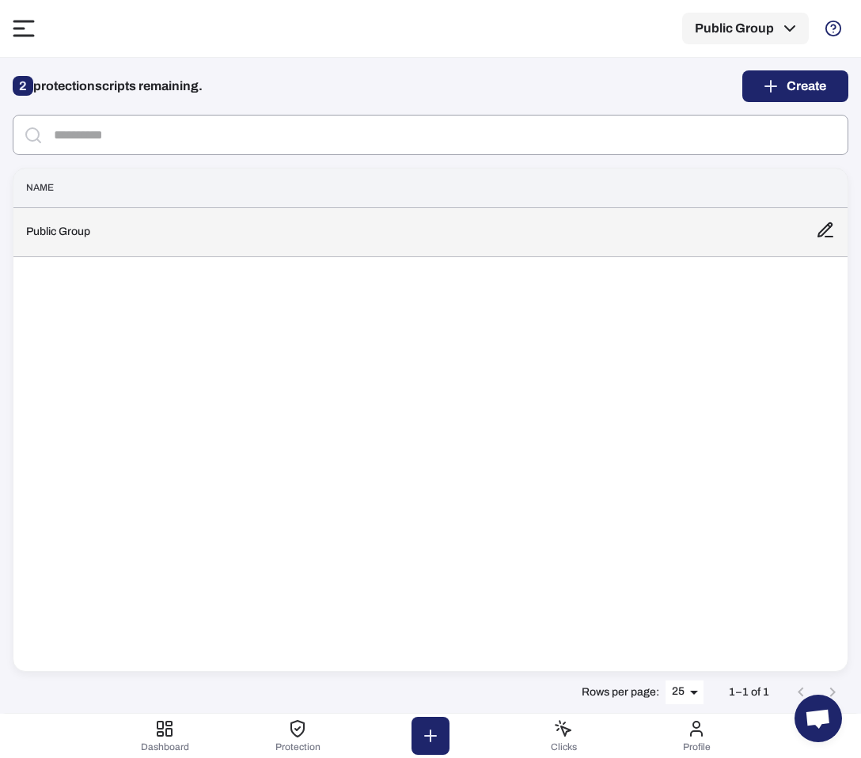
click at [193, 244] on td "Public Group" at bounding box center [408, 231] width 790 height 49
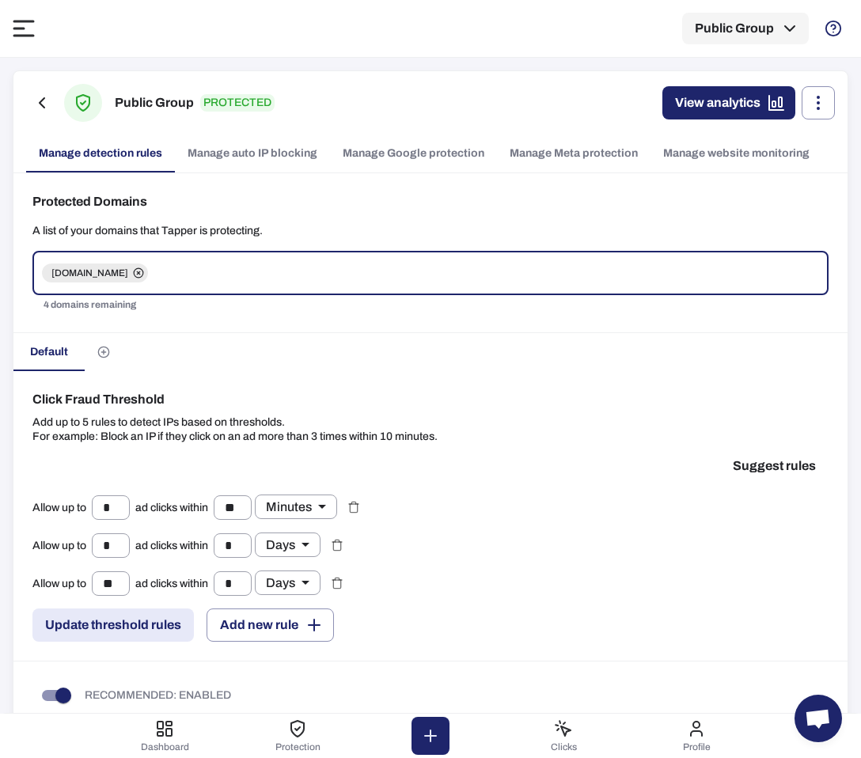
click at [476, 157] on link "Manage Google protection" at bounding box center [413, 154] width 167 height 38
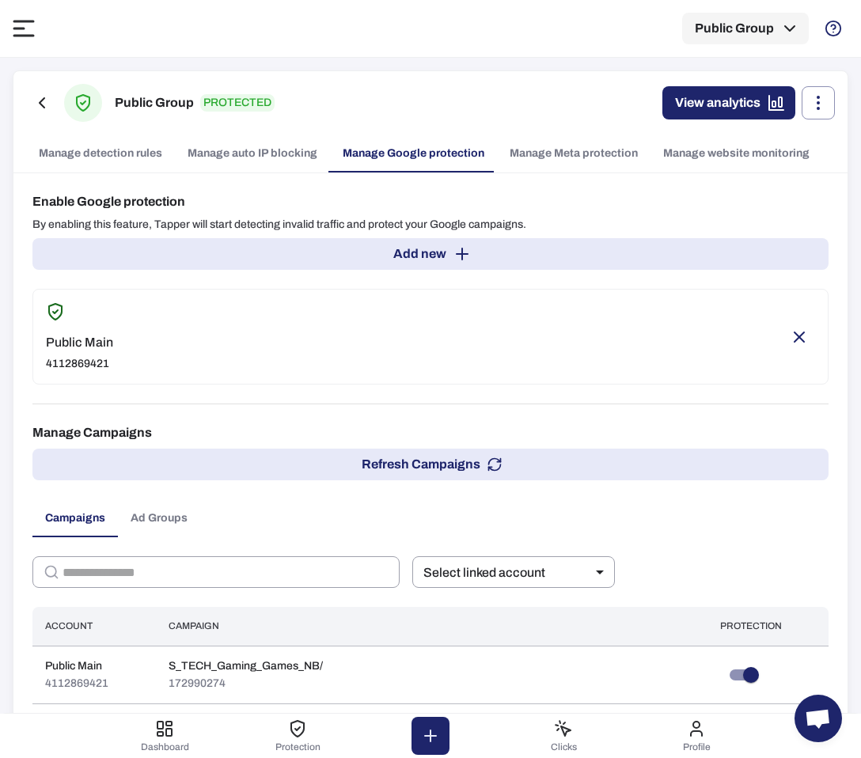
click at [684, 461] on button "Refresh Campaigns" at bounding box center [430, 465] width 796 height 32
click at [596, 453] on button "Refresh Campaigns" at bounding box center [430, 465] width 796 height 32
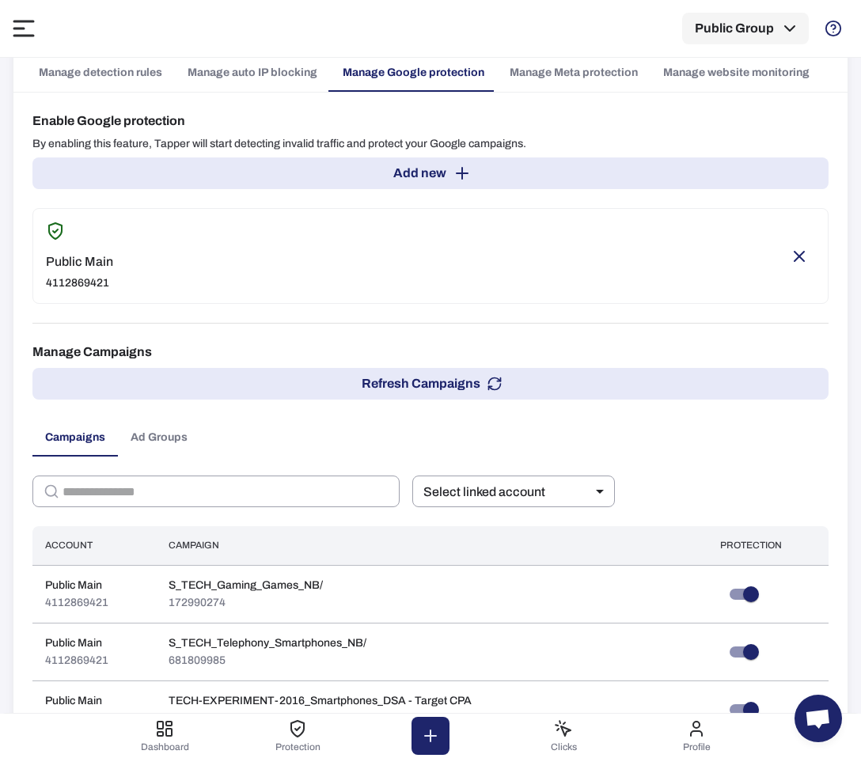
scroll to position [88, 0]
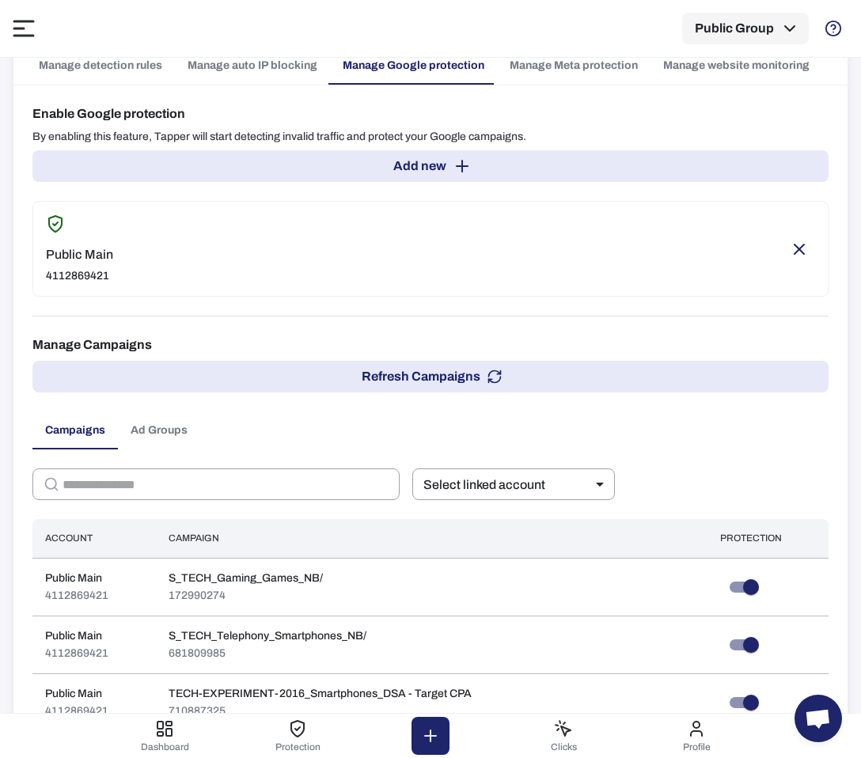
click at [562, 369] on button "Refresh Campaigns" at bounding box center [430, 377] width 796 height 32
